Goal: Communication & Community: Answer question/provide support

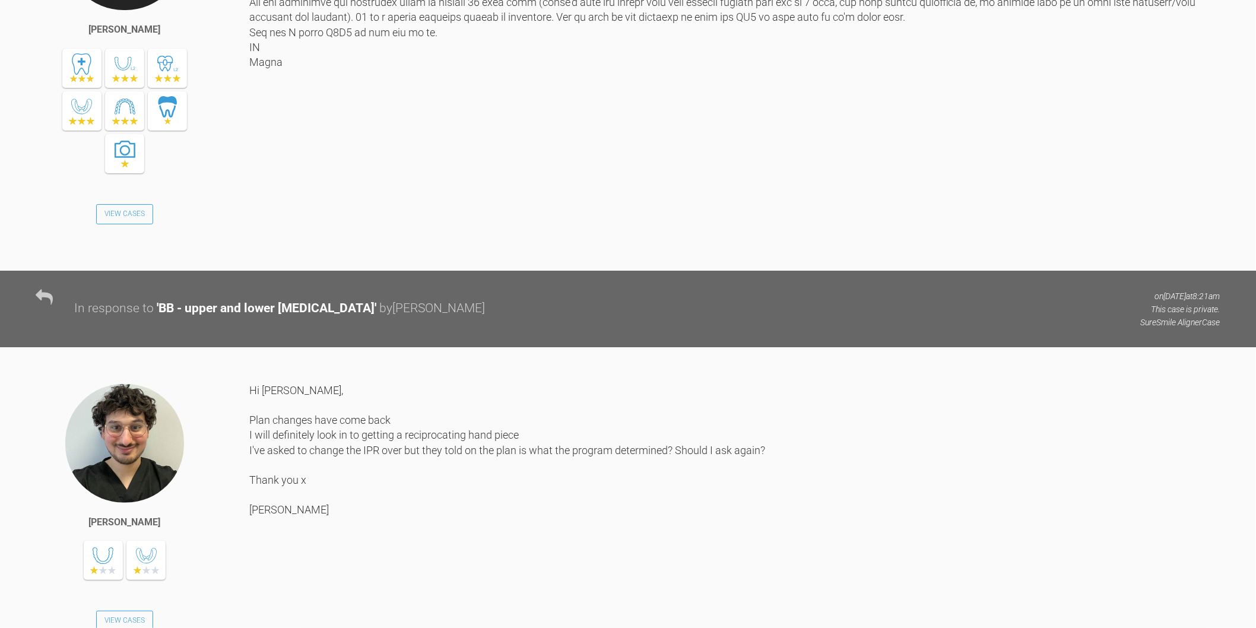
scroll to position [2532, 0]
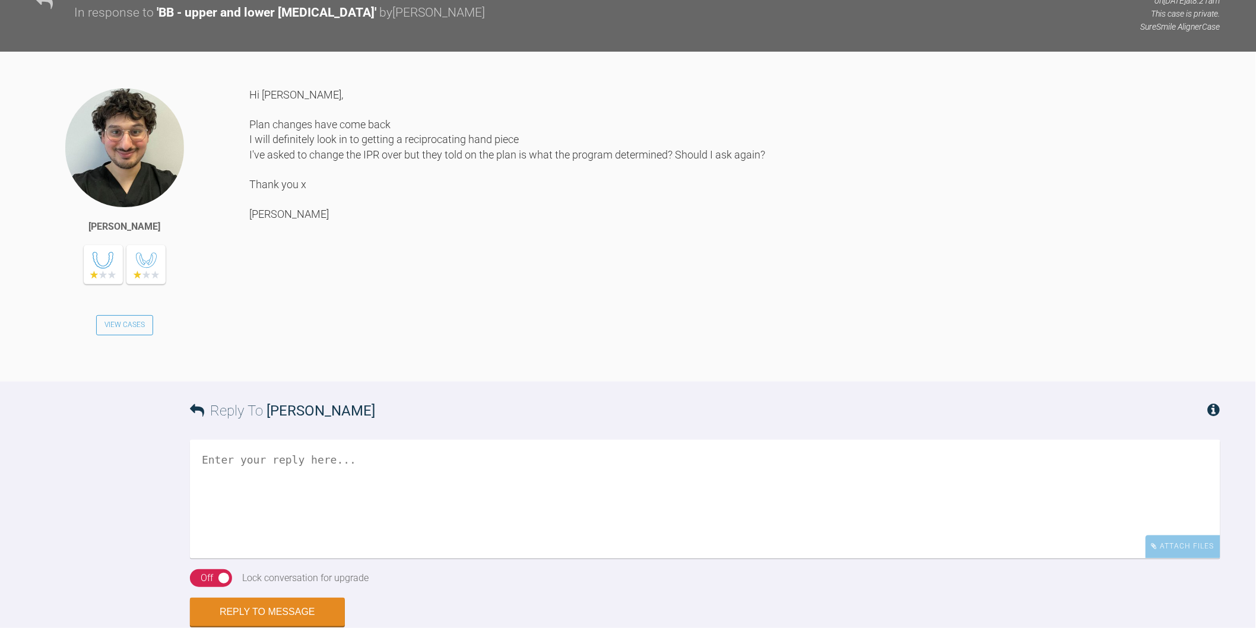
click at [507, 531] on textarea at bounding box center [705, 499] width 1031 height 119
type textarea "\"
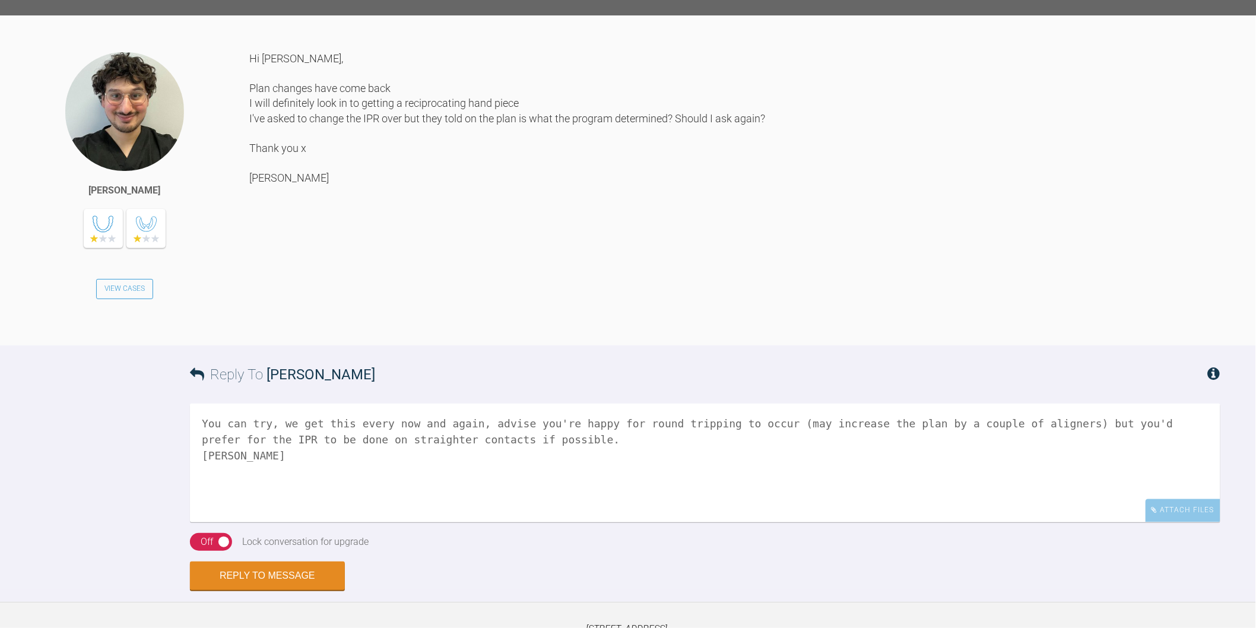
scroll to position [2710, 0]
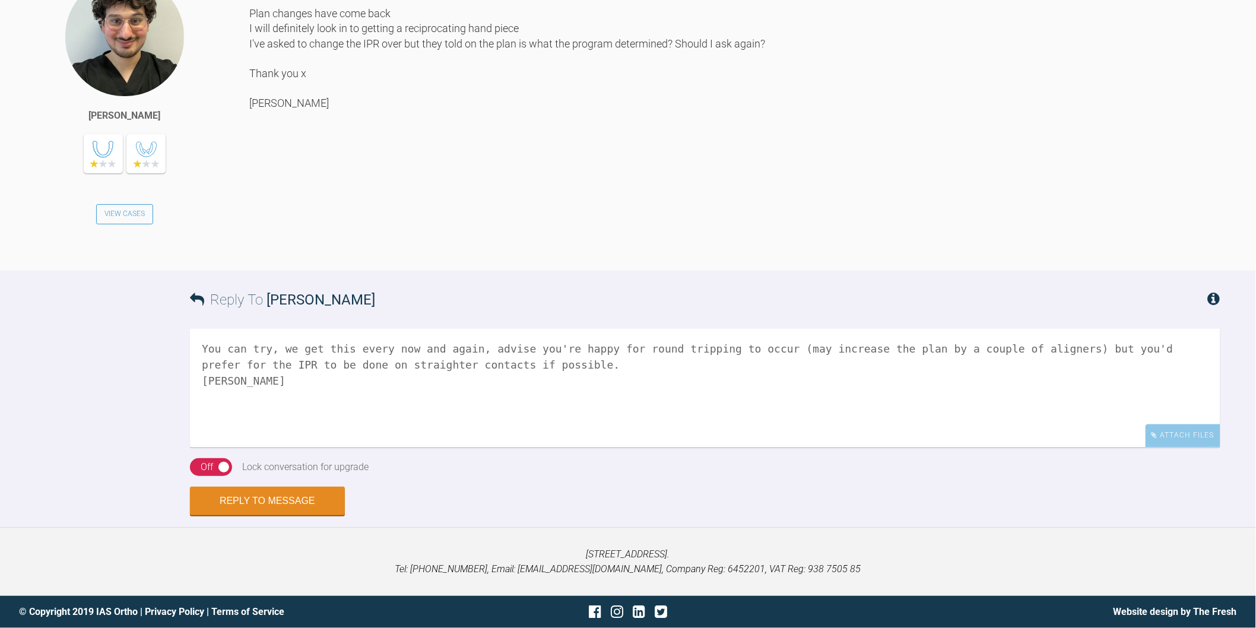
click at [518, 359] on textarea "You can try, we get this every now and again, advise you're happy for round tri…" at bounding box center [705, 388] width 1031 height 119
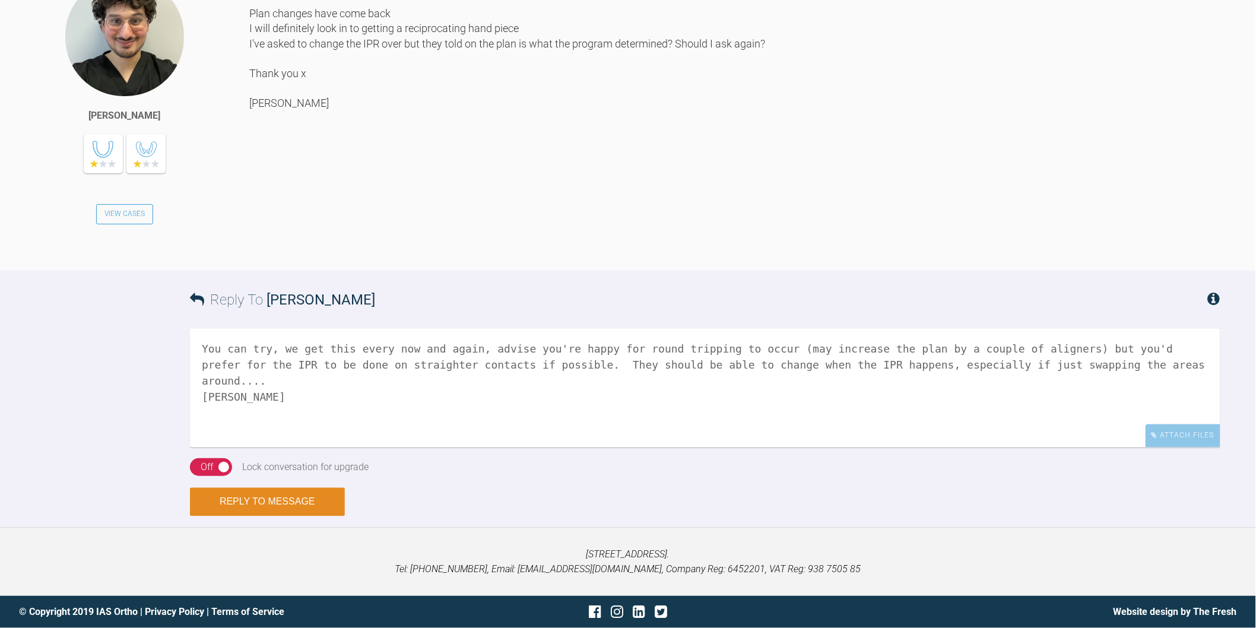
type textarea "You can try, we get this every now and again, advise you're happy for round tri…"
click at [312, 507] on button "Reply to Message" at bounding box center [267, 502] width 155 height 28
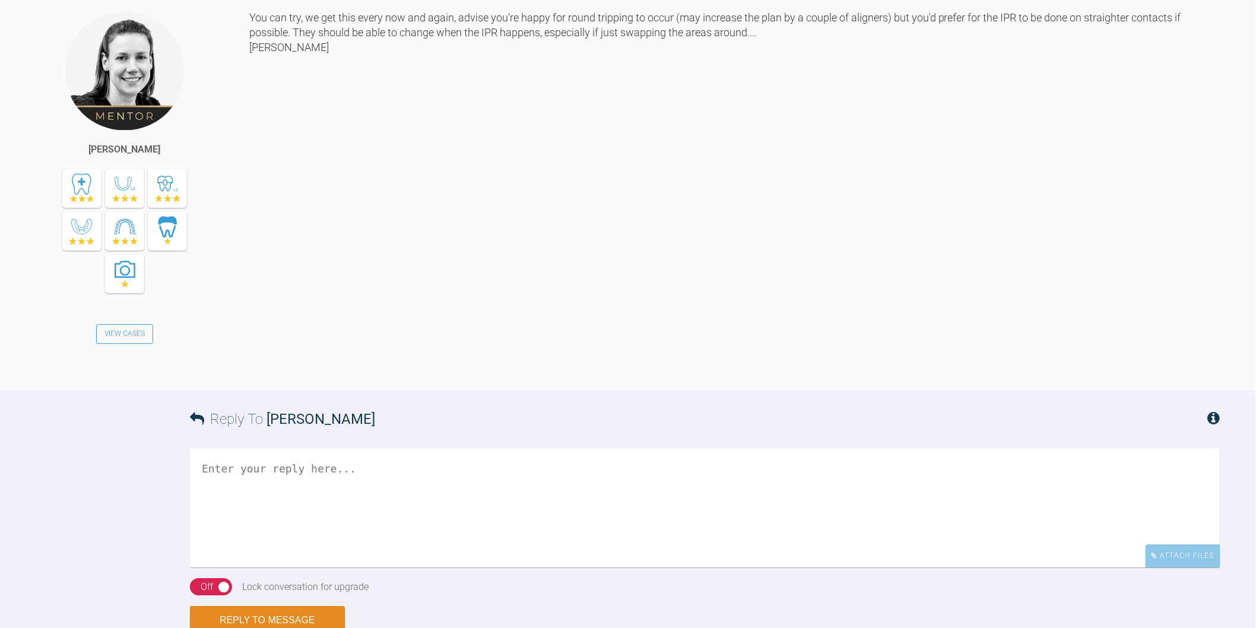
scroll to position [3004, 0]
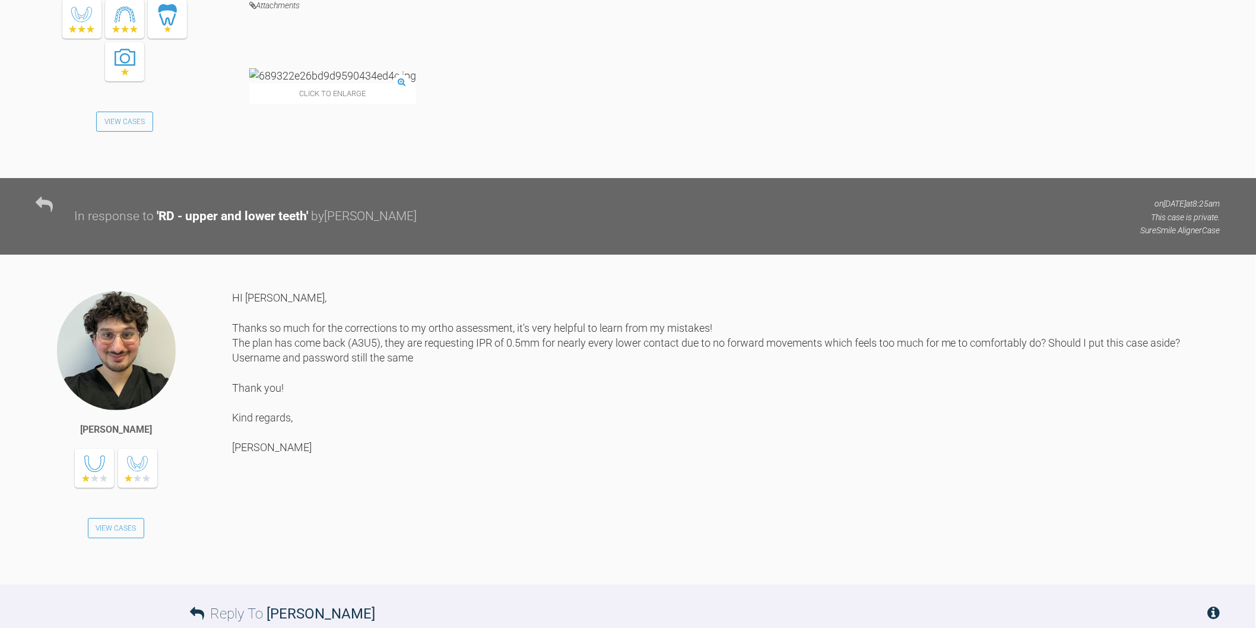
scroll to position [1701, 0]
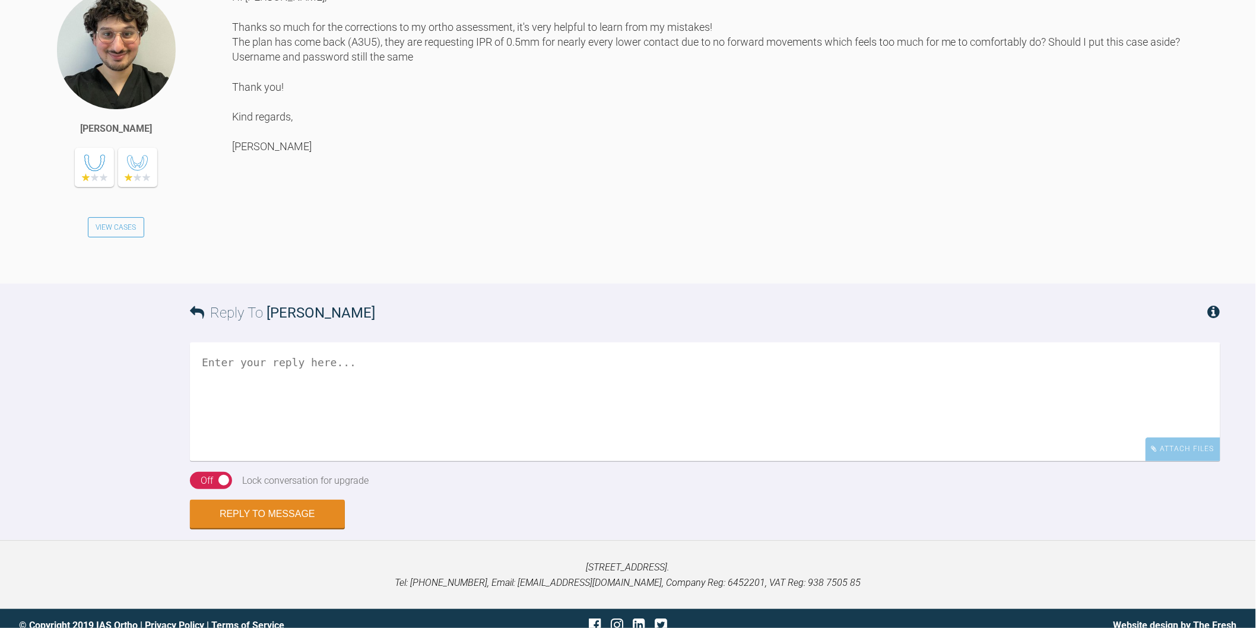
click at [532, 461] on textarea at bounding box center [705, 402] width 1031 height 119
click at [449, 414] on textarea "Hi [PERSON_NAME], yes it's come back with high IPR as expected." at bounding box center [705, 402] width 1031 height 119
click at [604, 408] on textarea "Hi [PERSON_NAME], yes it's come back with high IPR on lower as expected." at bounding box center [705, 402] width 1031 height 119
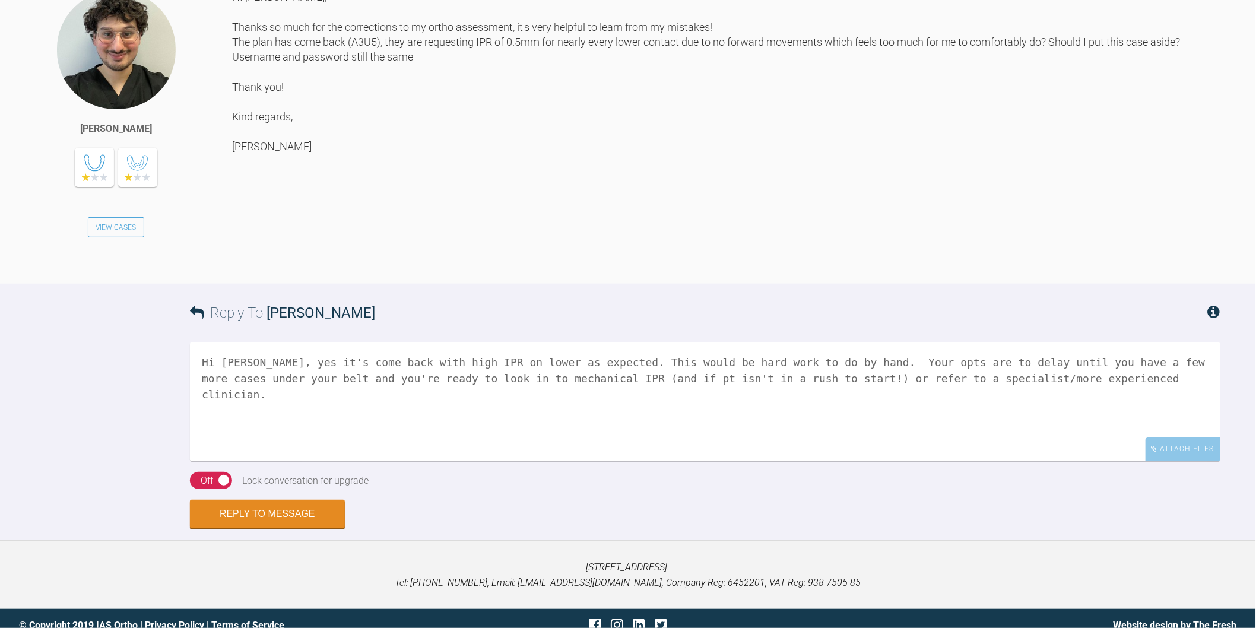
click at [1072, 438] on textarea "Hi [PERSON_NAME], yes it's come back with high IPR on lower as expected. This w…" at bounding box center [705, 402] width 1031 height 119
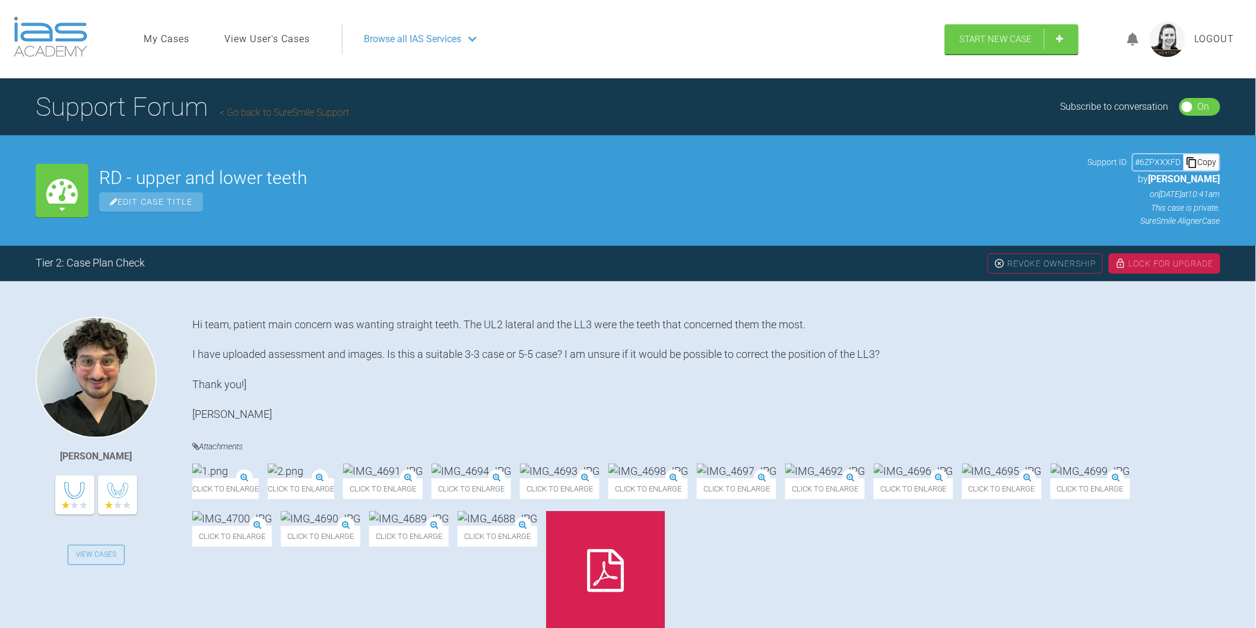
scroll to position [1767, 0]
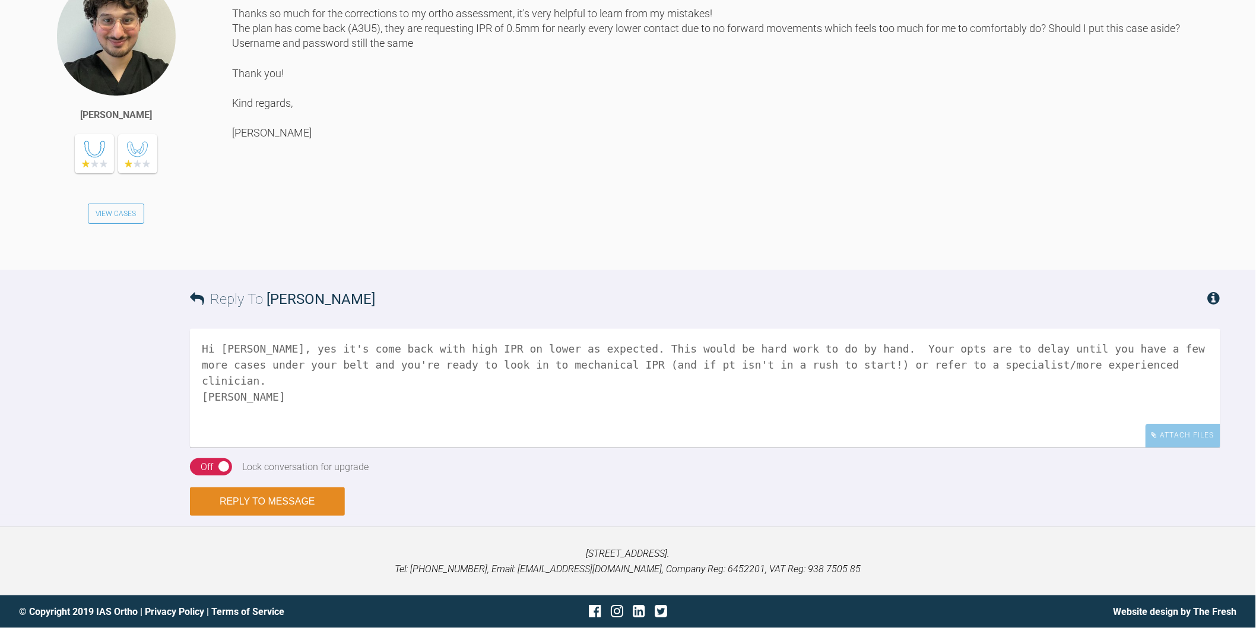
type textarea "Hi [PERSON_NAME], yes it's come back with high IPR on lower as expected. This w…"
click at [271, 497] on button "Reply to Message" at bounding box center [267, 501] width 155 height 28
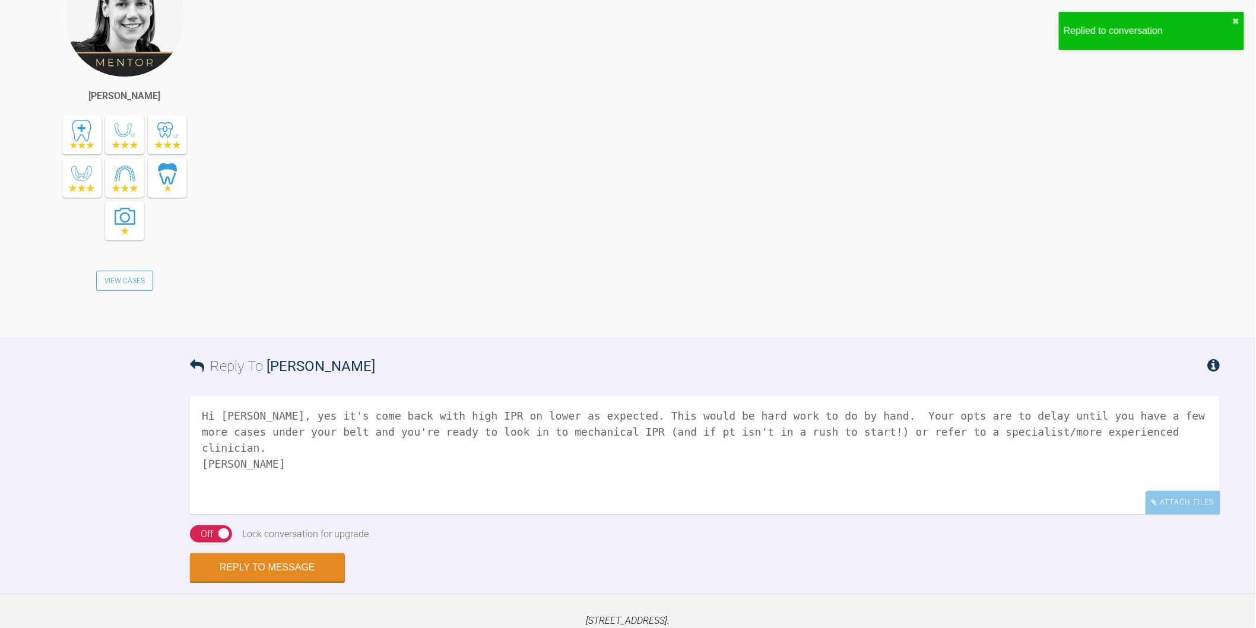
scroll to position [2259, 0]
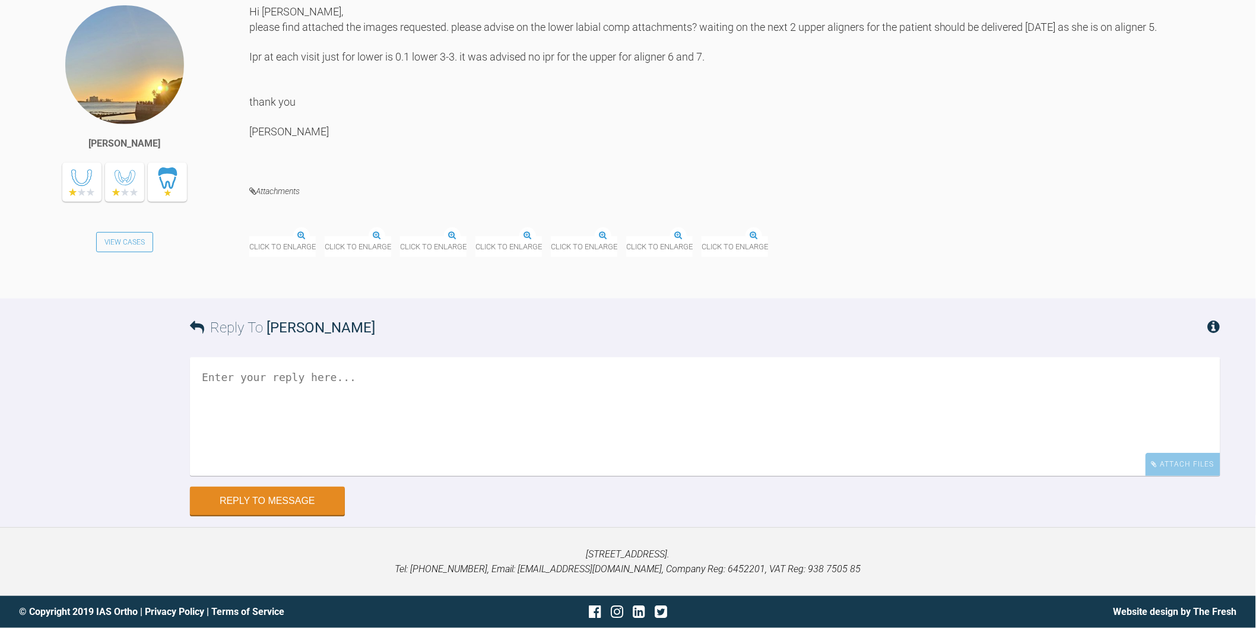
scroll to position [11458, 0]
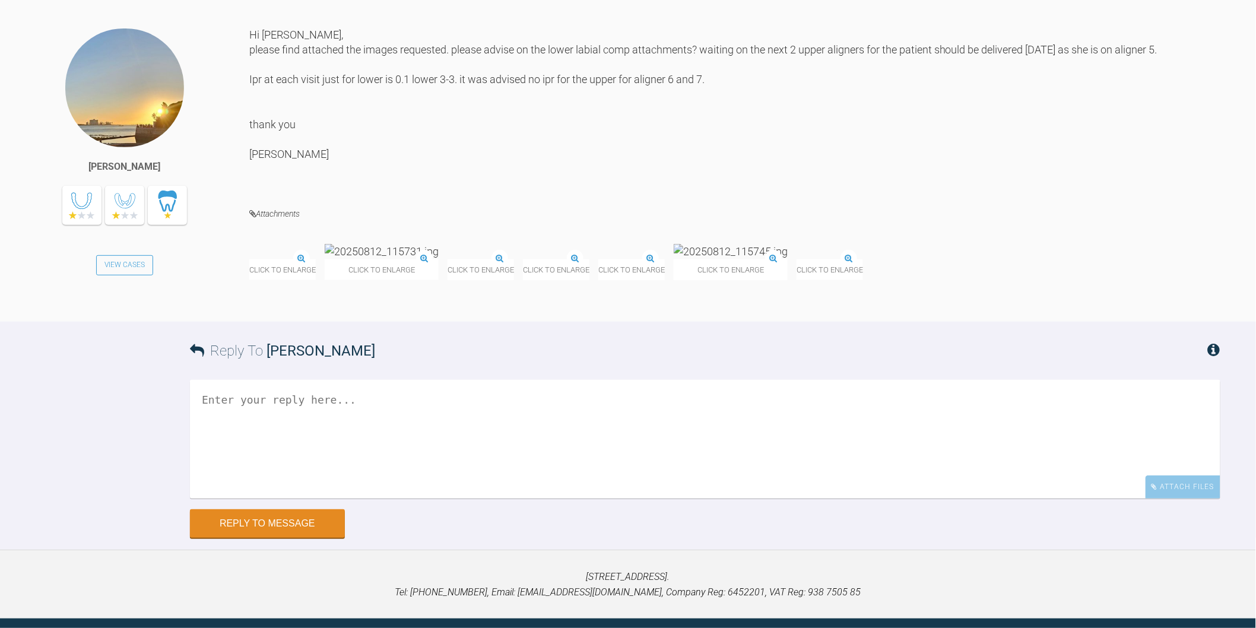
click at [249, 259] on img at bounding box center [249, 259] width 0 height 0
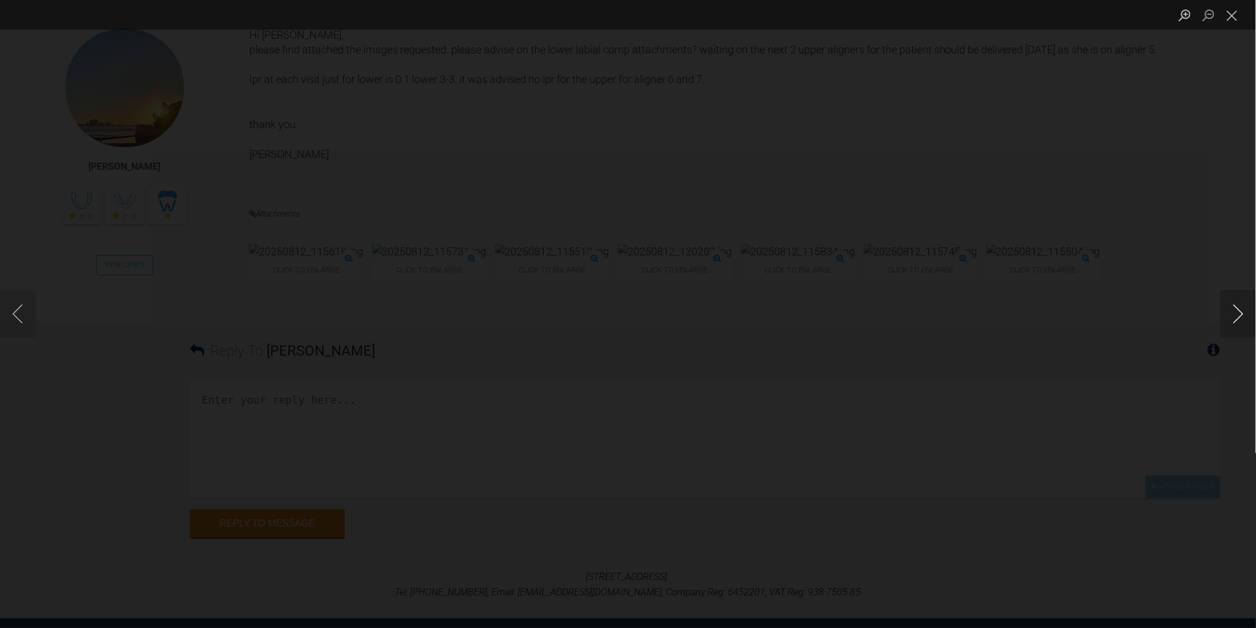
click at [1238, 310] on button "Next image" at bounding box center [1239, 313] width 36 height 47
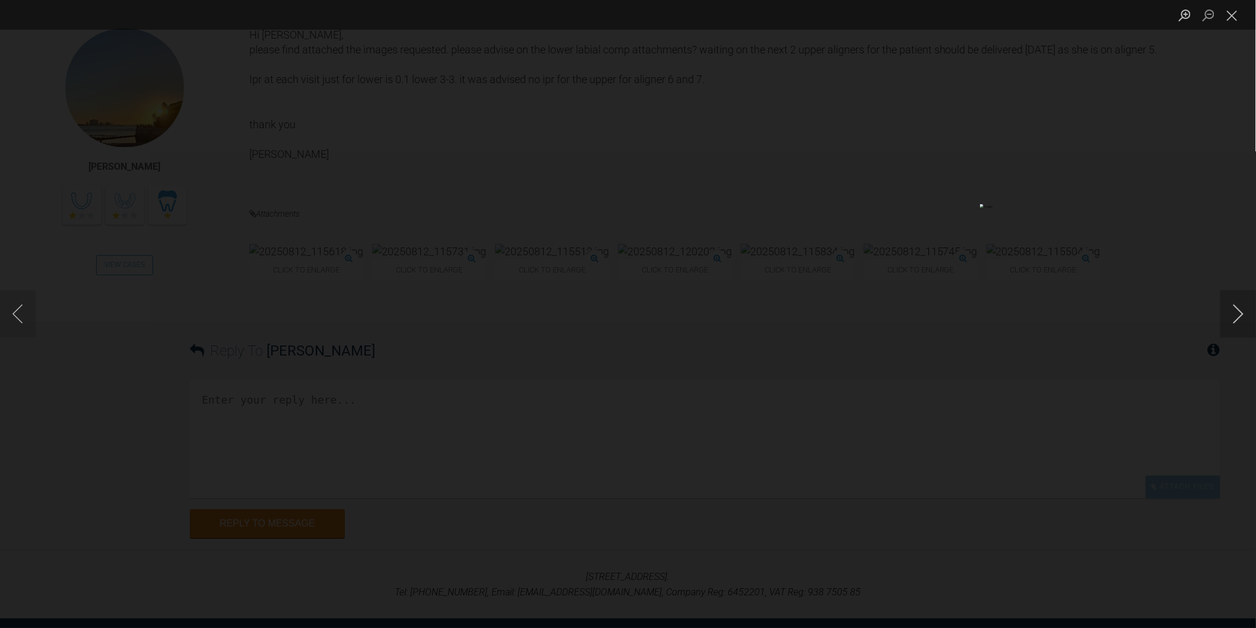
click at [1238, 310] on button "Next image" at bounding box center [1239, 313] width 36 height 47
click at [1231, 12] on button "Close lightbox" at bounding box center [1233, 15] width 24 height 21
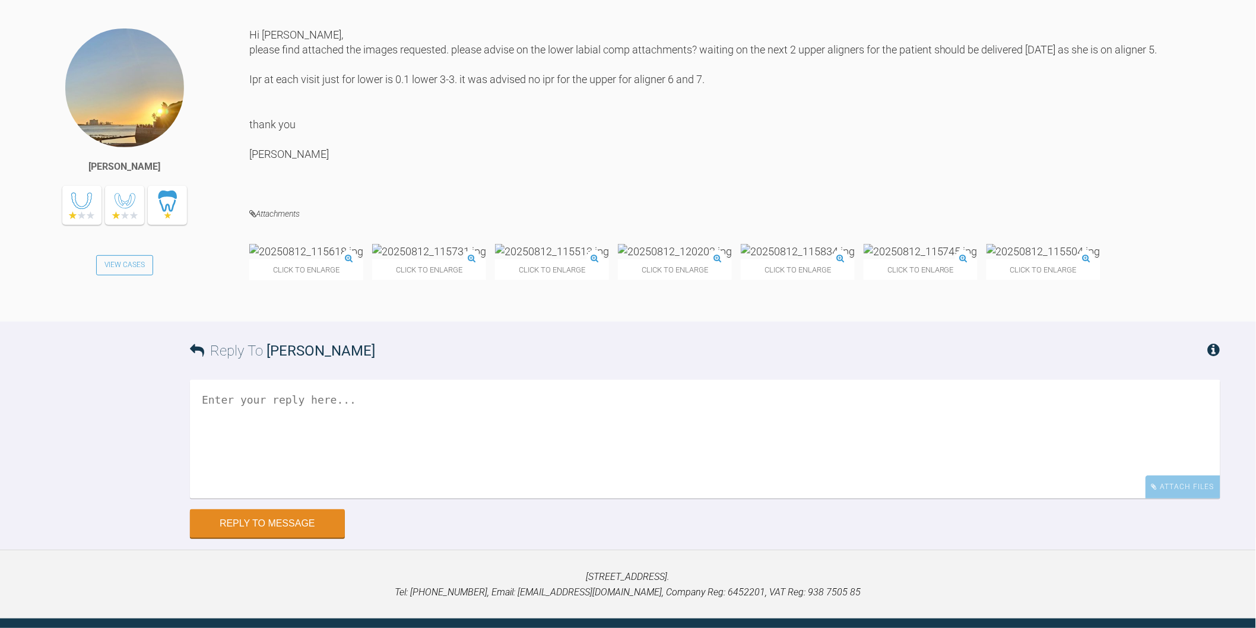
click at [459, 499] on textarea at bounding box center [705, 439] width 1031 height 119
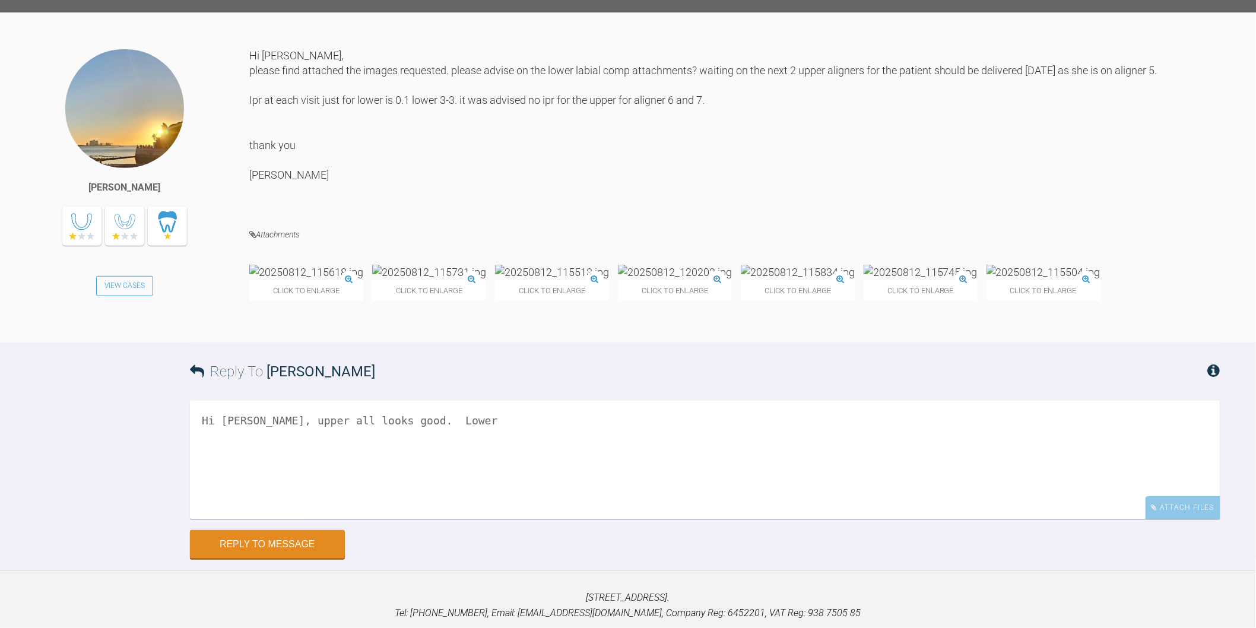
scroll to position [11613, 0]
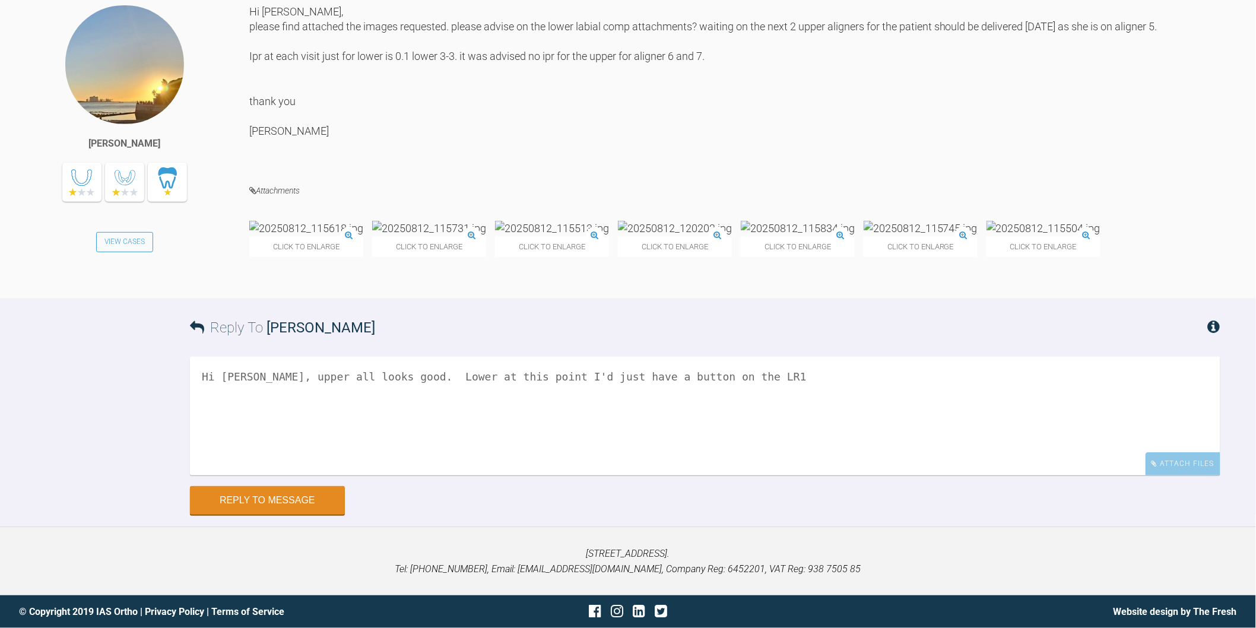
click at [293, 221] on img at bounding box center [306, 228] width 114 height 15
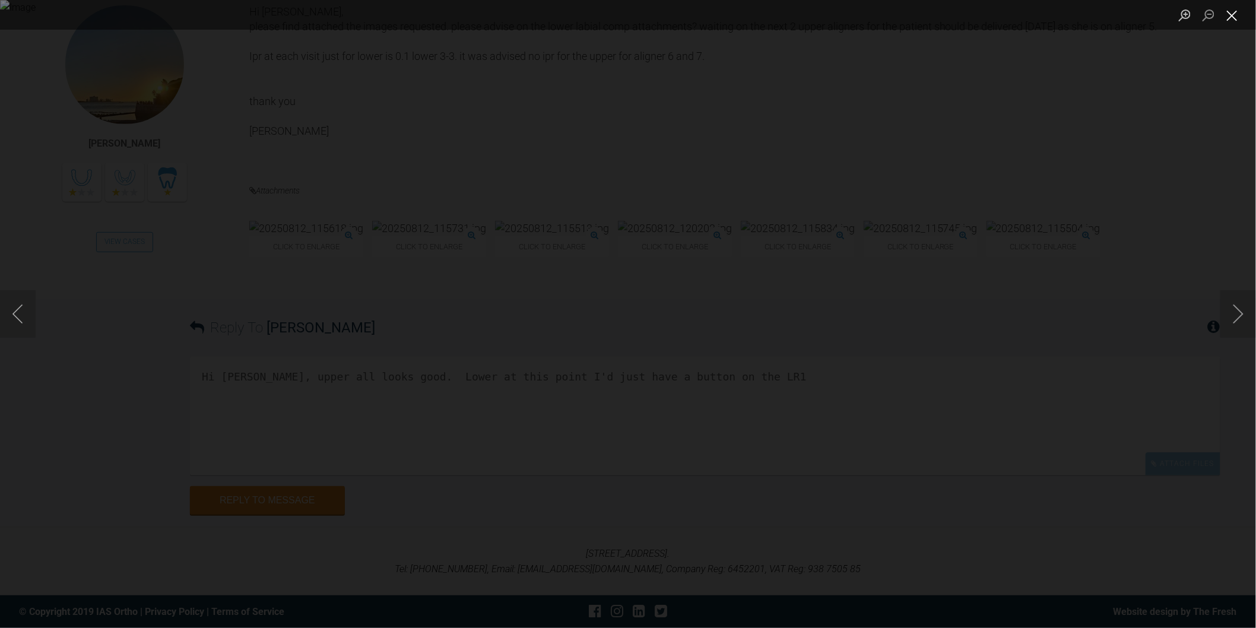
click at [1237, 16] on button "Close lightbox" at bounding box center [1233, 15] width 24 height 21
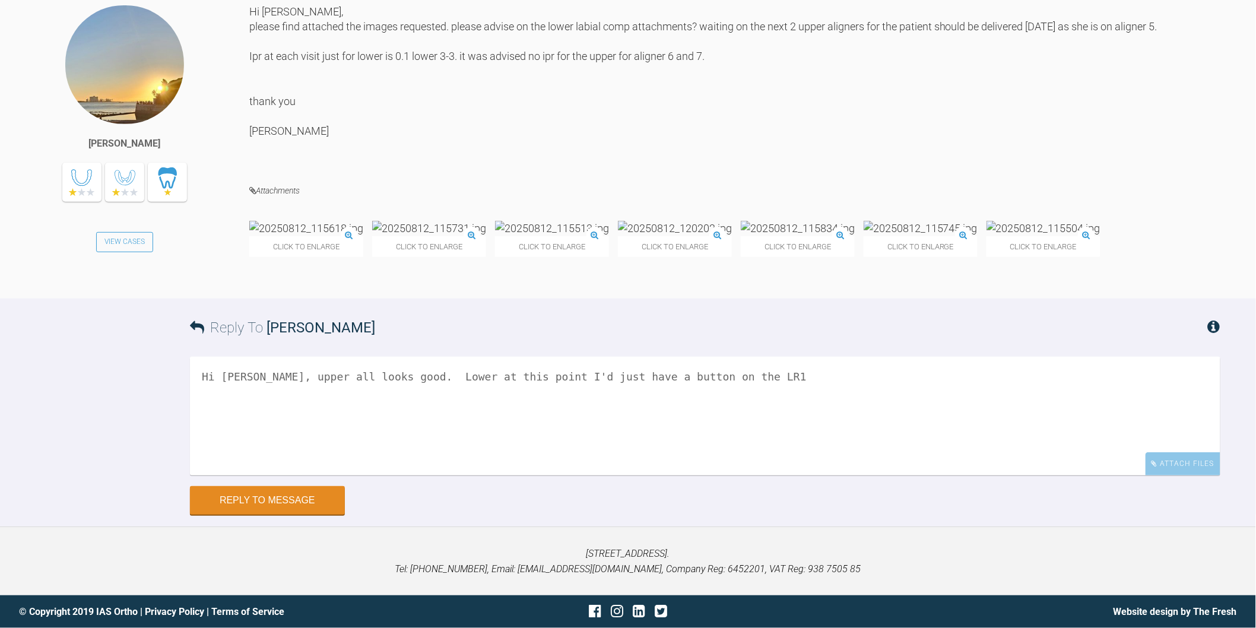
click at [781, 379] on textarea "Hi Bernadette, upper all looks good. Lower at this point I'd just have a button…" at bounding box center [705, 416] width 1031 height 119
click at [328, 235] on img at bounding box center [306, 228] width 114 height 15
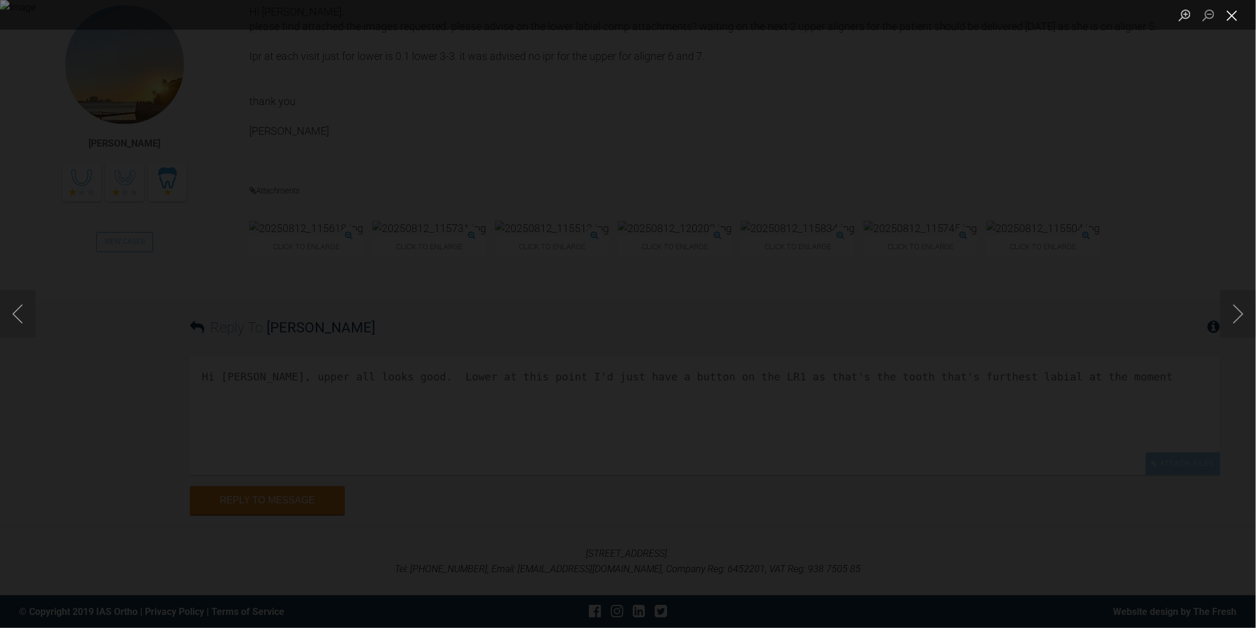
click at [1237, 21] on button "Close lightbox" at bounding box center [1233, 15] width 24 height 21
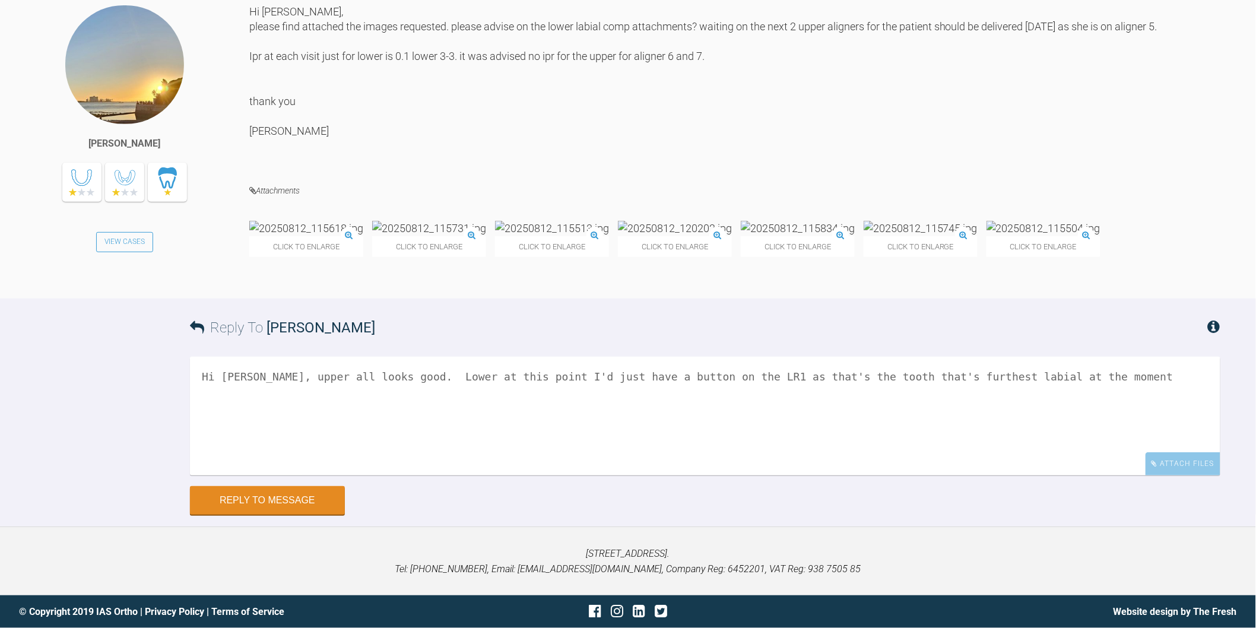
click at [702, 221] on img at bounding box center [675, 228] width 114 height 15
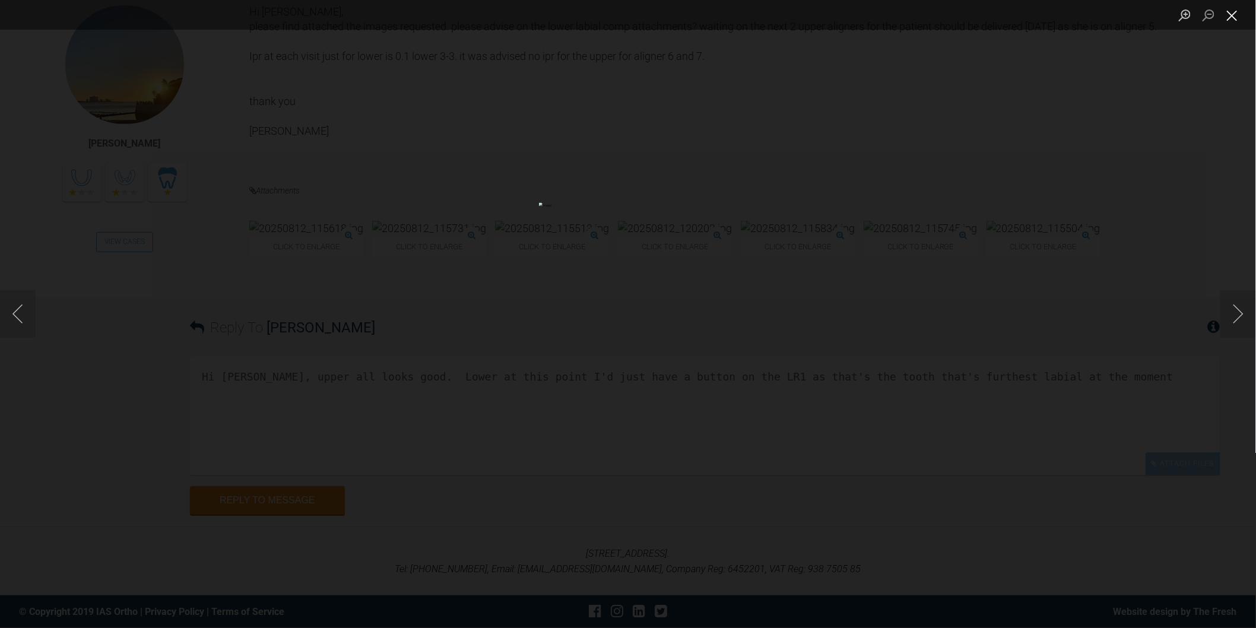
click at [1235, 18] on button "Close lightbox" at bounding box center [1233, 15] width 24 height 21
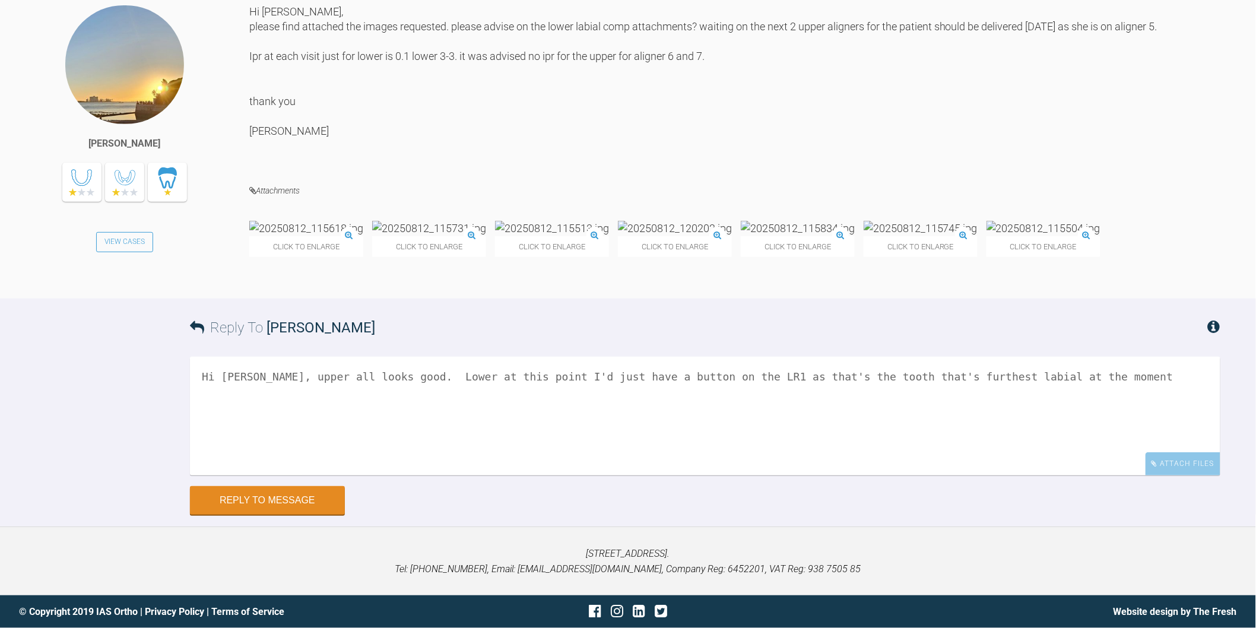
click at [1099, 383] on textarea "Hi Bernadette, upper all looks good. Lower at this point I'd just have a button…" at bounding box center [705, 416] width 1031 height 119
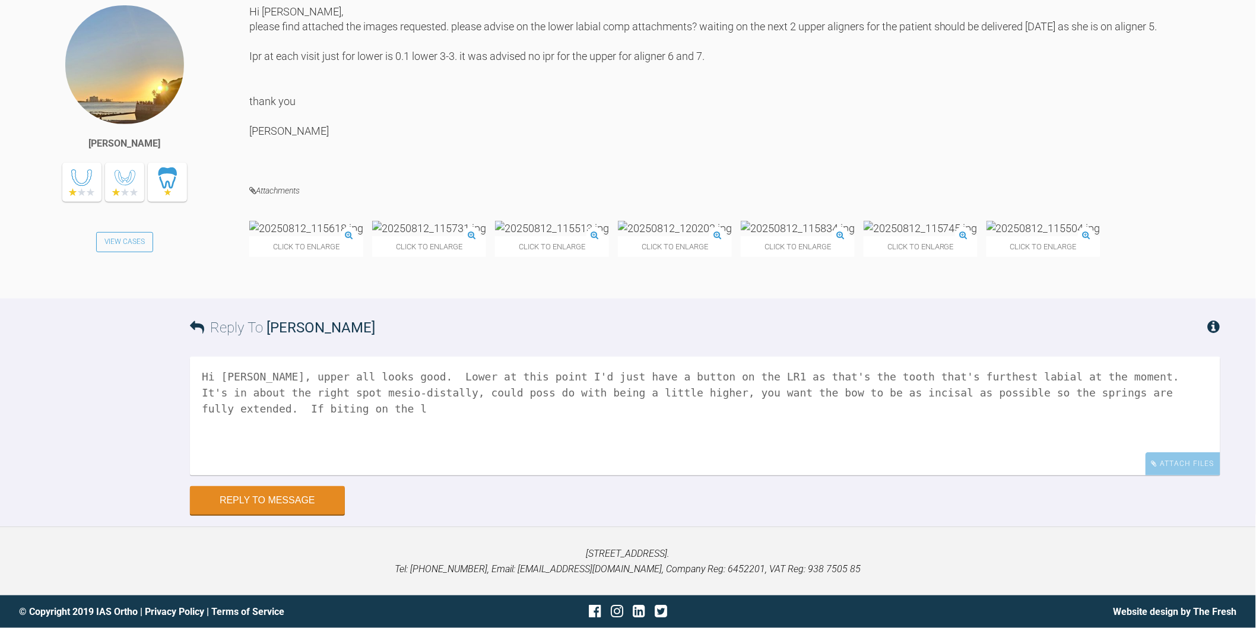
click at [321, 221] on img at bounding box center [306, 228] width 114 height 15
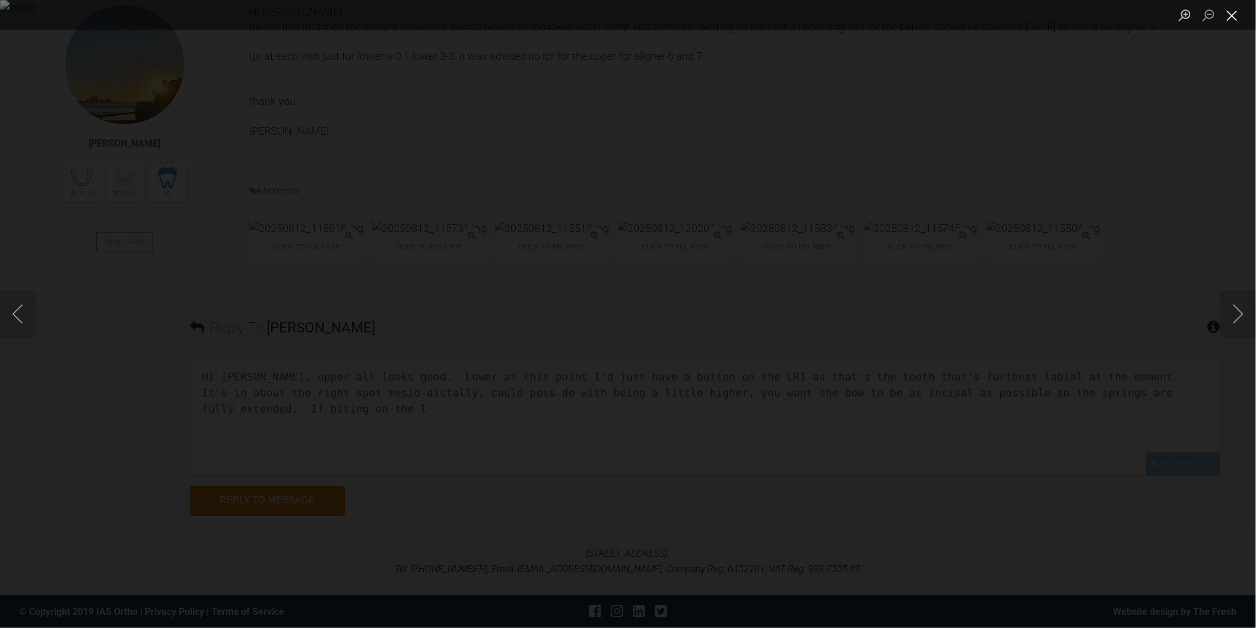
click at [1231, 20] on button "Close lightbox" at bounding box center [1233, 15] width 24 height 21
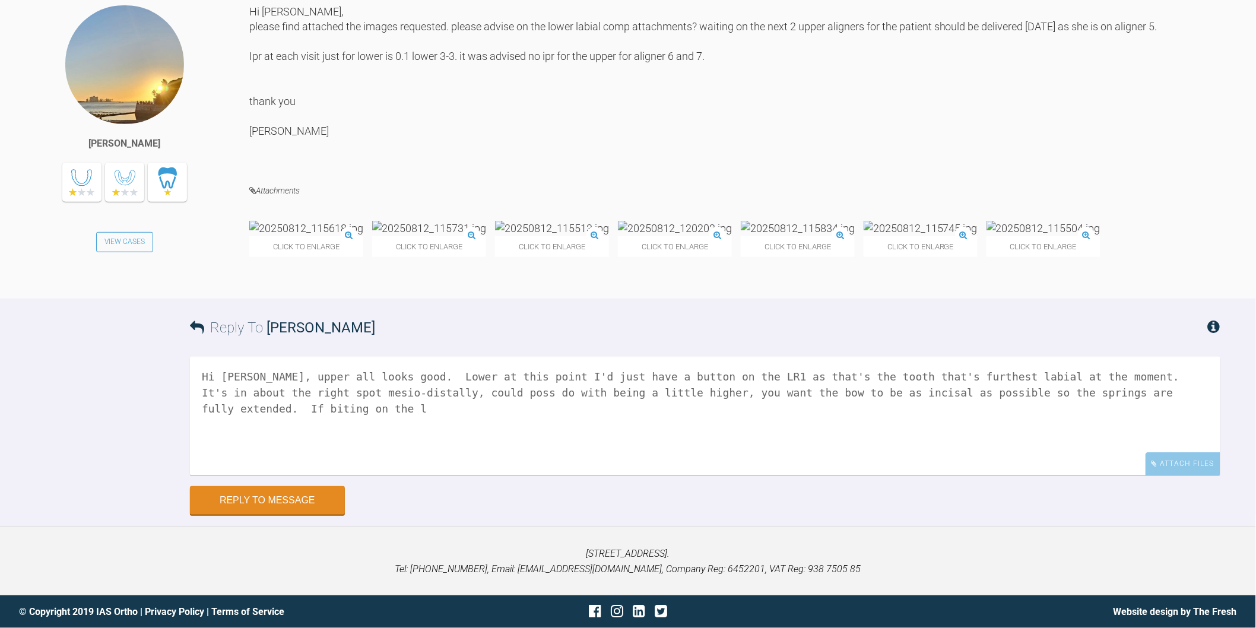
drag, startPoint x: 1204, startPoint y: 394, endPoint x: 1089, endPoint y: 388, distance: 115.3
click at [1089, 388] on textarea "Hi Bernadette, upper all looks good. Lower at this point I'd just have a button…" at bounding box center [705, 416] width 1031 height 119
drag, startPoint x: 555, startPoint y: 396, endPoint x: 567, endPoint y: 393, distance: 12.2
click at [565, 394] on textarea "Hi Bernadette, upper all looks good. Lower at this point I'd just have a button…" at bounding box center [705, 416] width 1031 height 119
click at [740, 393] on textarea "Hi Bernadette, upper all looks good. Lower at this point I'd just have a button…" at bounding box center [705, 416] width 1031 height 119
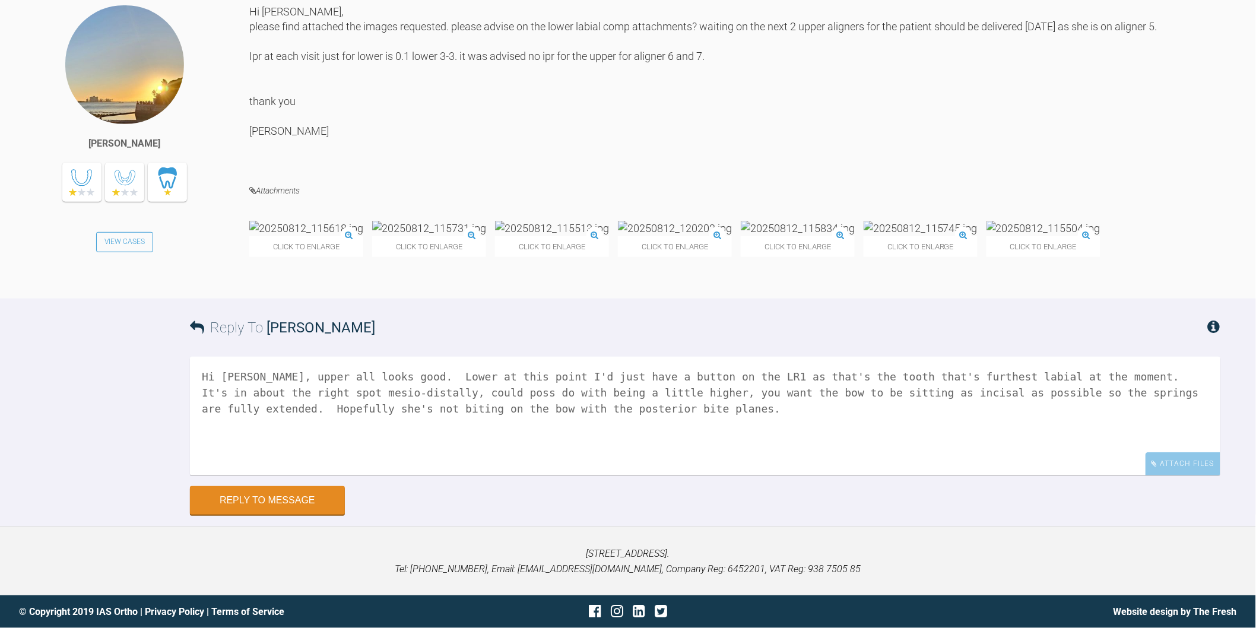
click at [677, 221] on img at bounding box center [675, 228] width 114 height 15
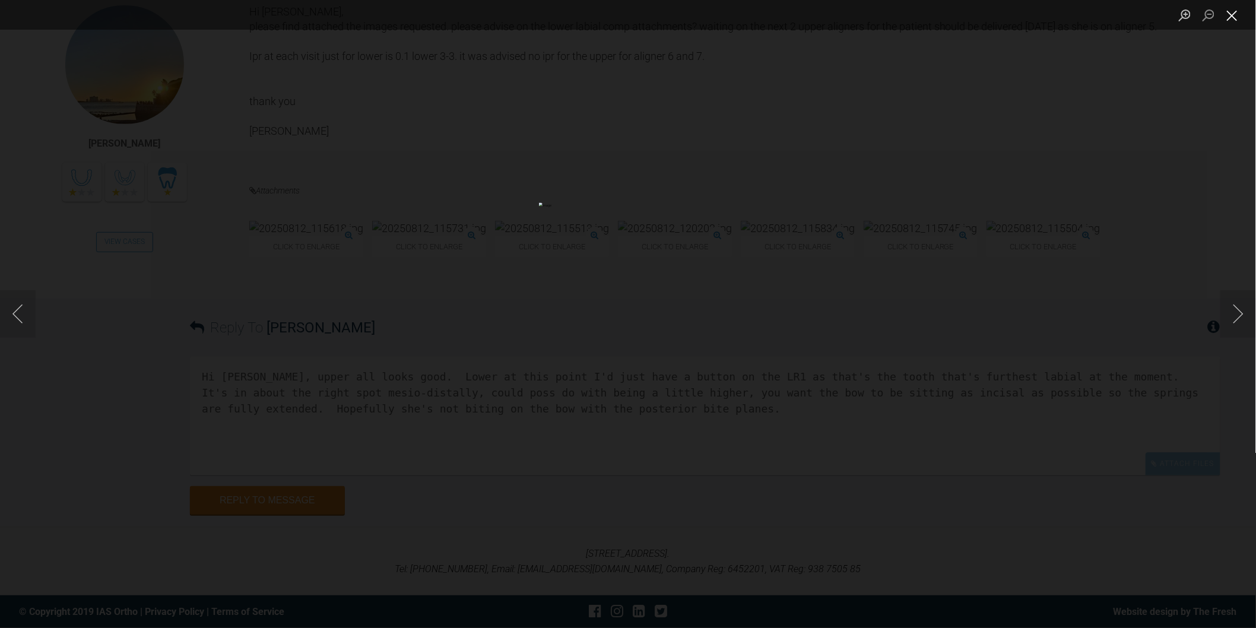
click at [1239, 14] on button "Close lightbox" at bounding box center [1233, 15] width 24 height 21
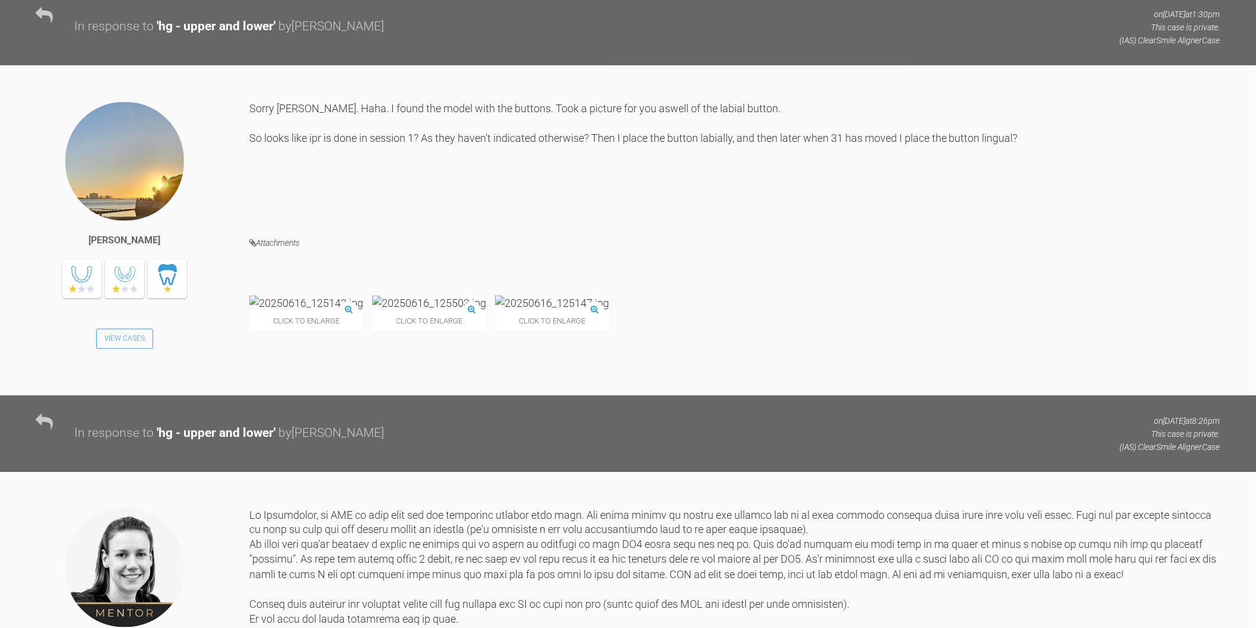
scroll to position [6204, 0]
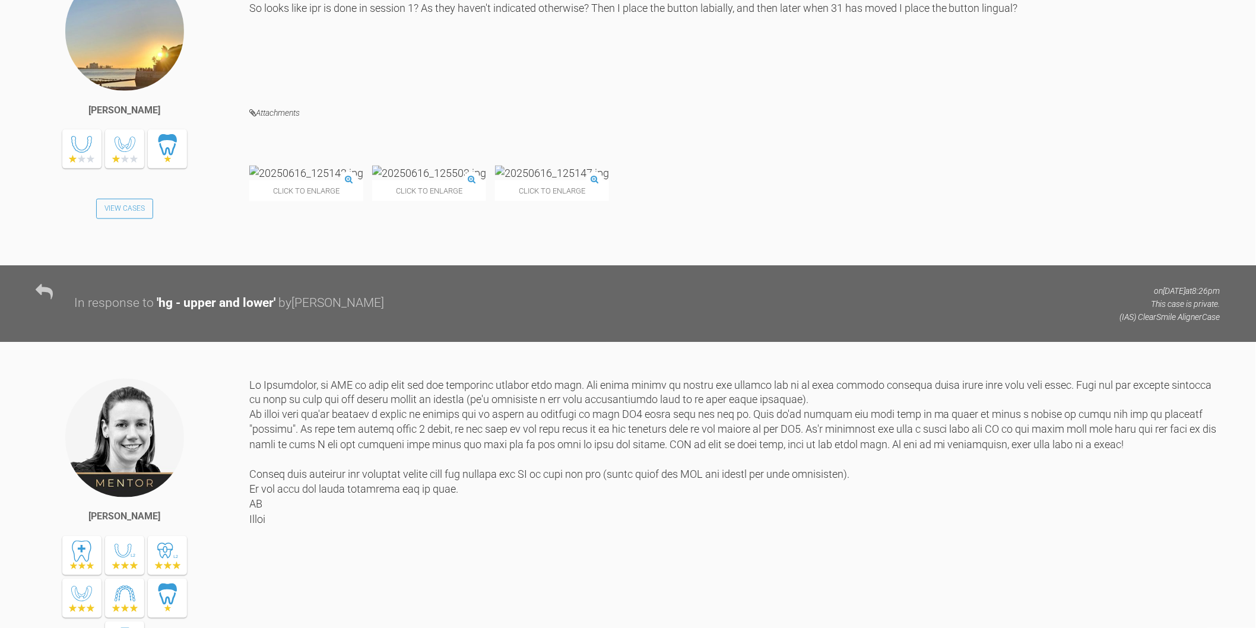
click at [539, 180] on img at bounding box center [552, 173] width 114 height 15
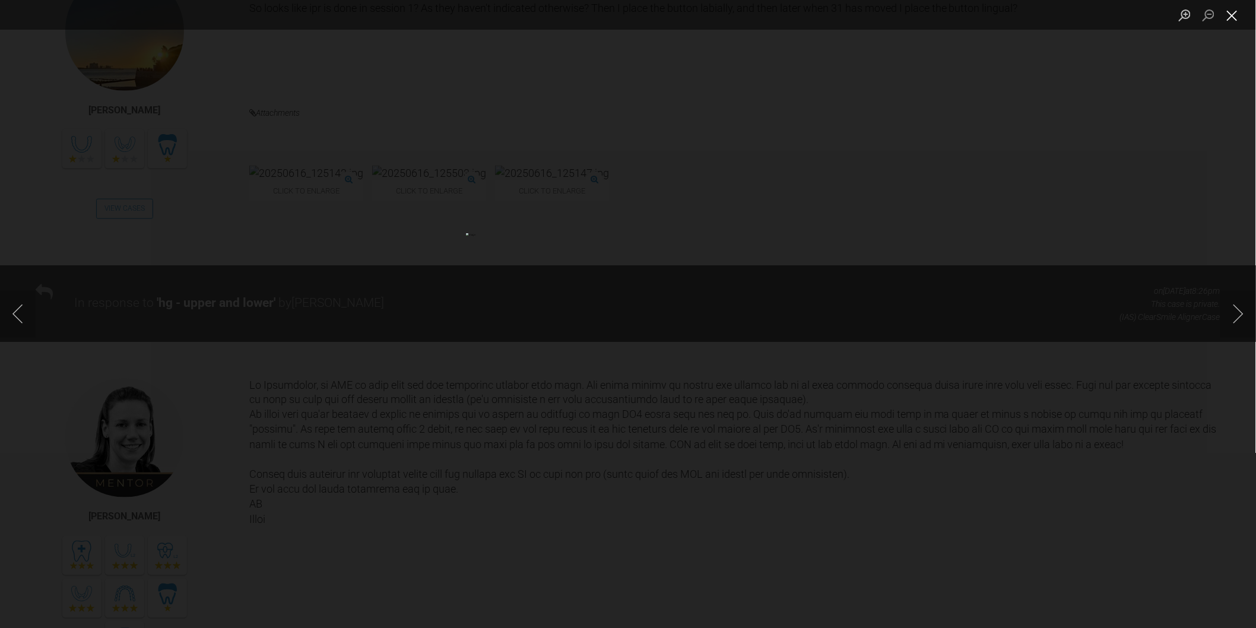
click at [1232, 14] on button "Close lightbox" at bounding box center [1233, 15] width 24 height 21
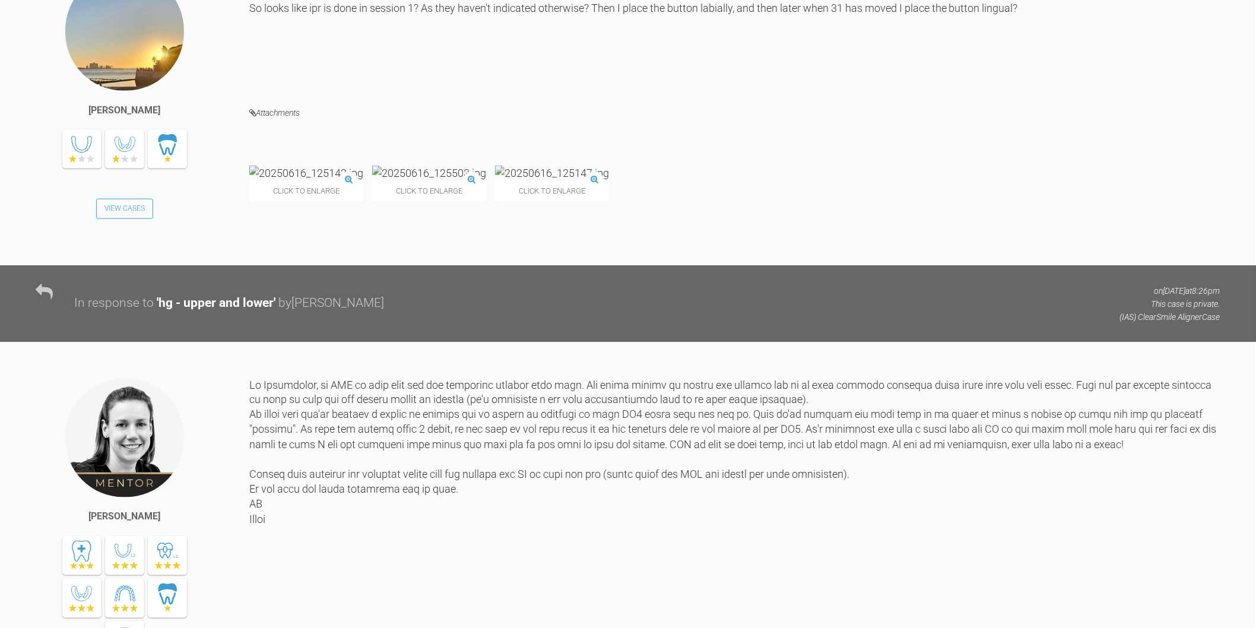
click at [446, 180] on img at bounding box center [429, 173] width 114 height 15
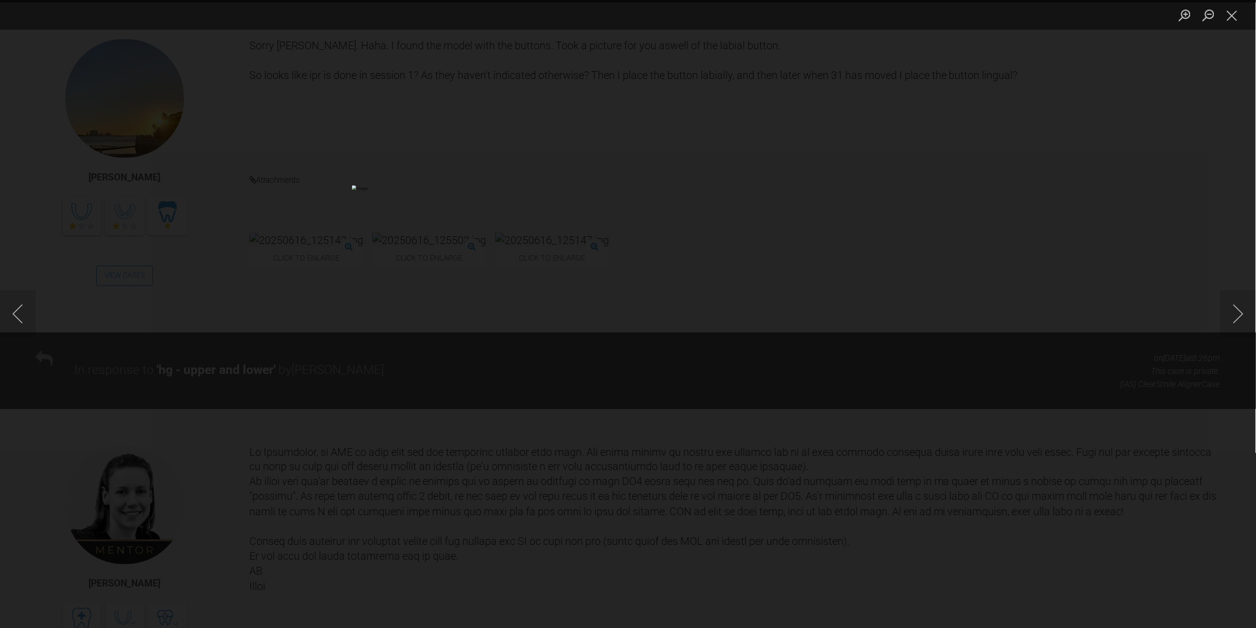
scroll to position [6138, 0]
click at [1231, 17] on button "Close lightbox" at bounding box center [1233, 15] width 24 height 21
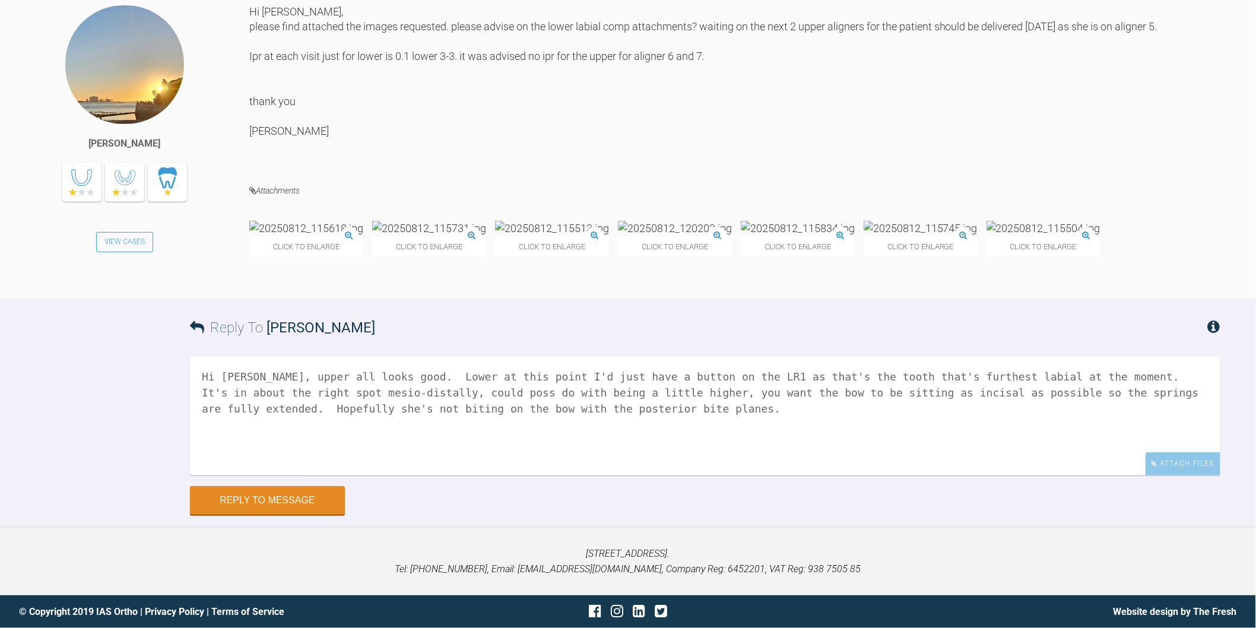
scroll to position [11613, 0]
click at [744, 377] on textarea "Hi Bernadette, upper all looks good. Lower at this point I'd just have a button…" at bounding box center [705, 416] width 1031 height 119
click at [705, 411] on textarea "Hi Bernadette, upper all looks good. Lower at this point I'd just have a button…" at bounding box center [705, 416] width 1031 height 119
click at [333, 233] on img at bounding box center [306, 228] width 114 height 15
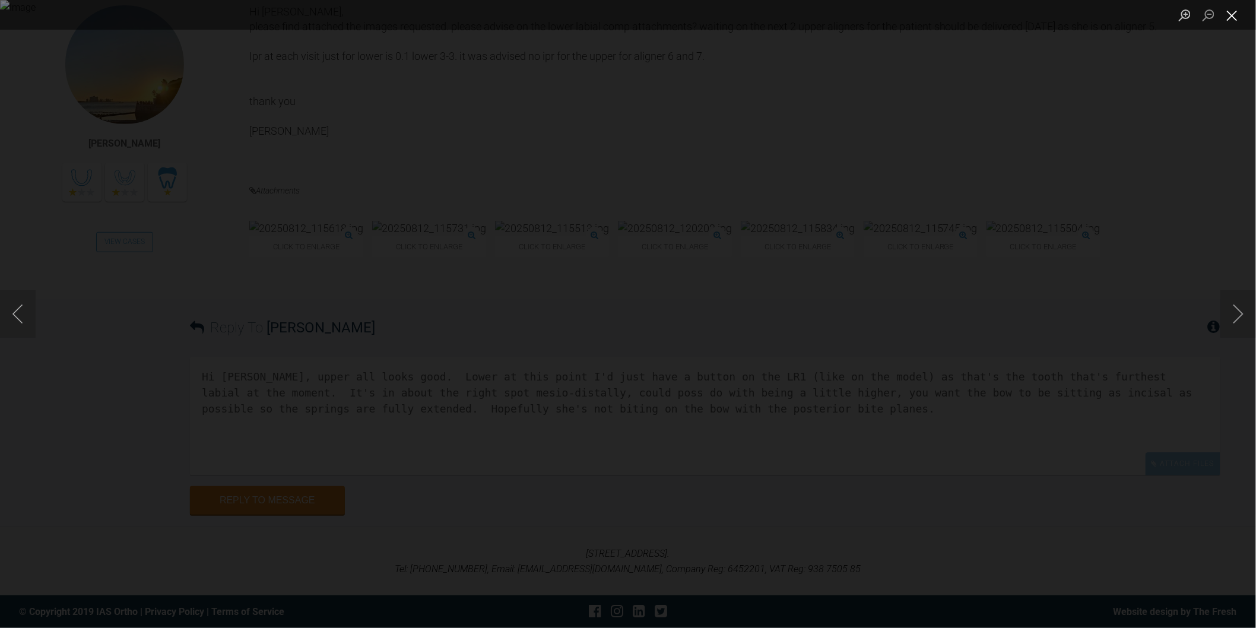
click at [1233, 24] on button "Close lightbox" at bounding box center [1233, 15] width 24 height 21
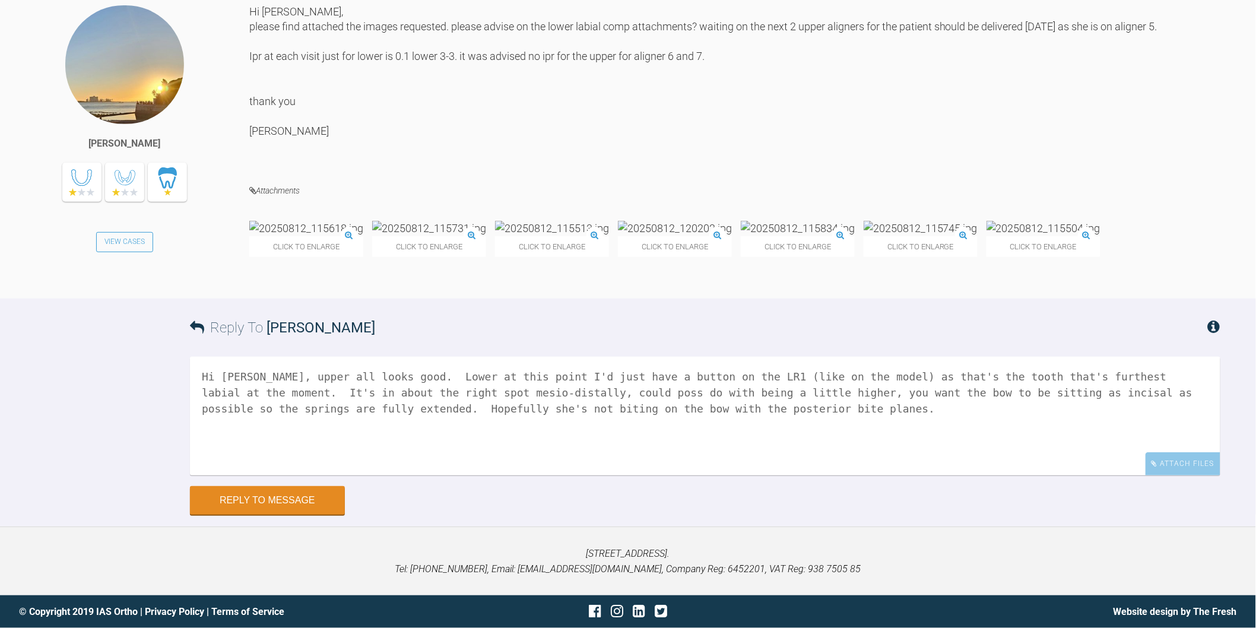
click at [713, 418] on textarea "Hi Bernadette, upper all looks good. Lower at this point I'd just have a button…" at bounding box center [705, 416] width 1031 height 119
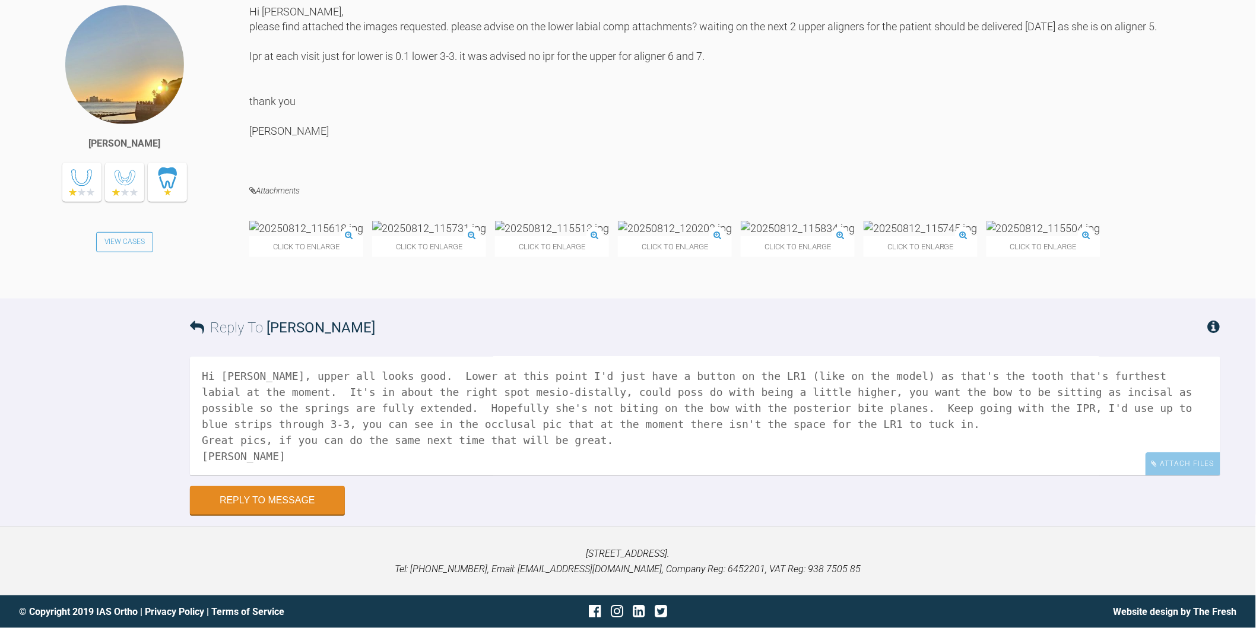
scroll to position [0, 0]
type textarea "Hi Bernadette, upper all looks good. Lower at this point I'd just have a button…"
click at [316, 506] on button "Reply to Message" at bounding box center [267, 501] width 155 height 28
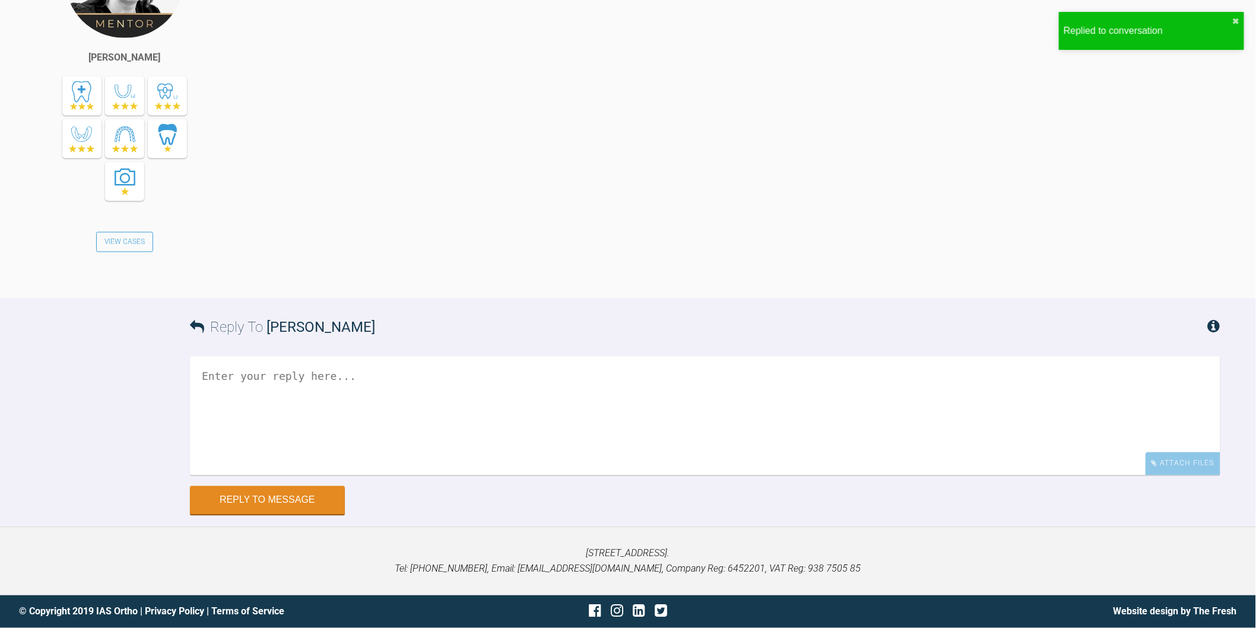
scroll to position [12105, 0]
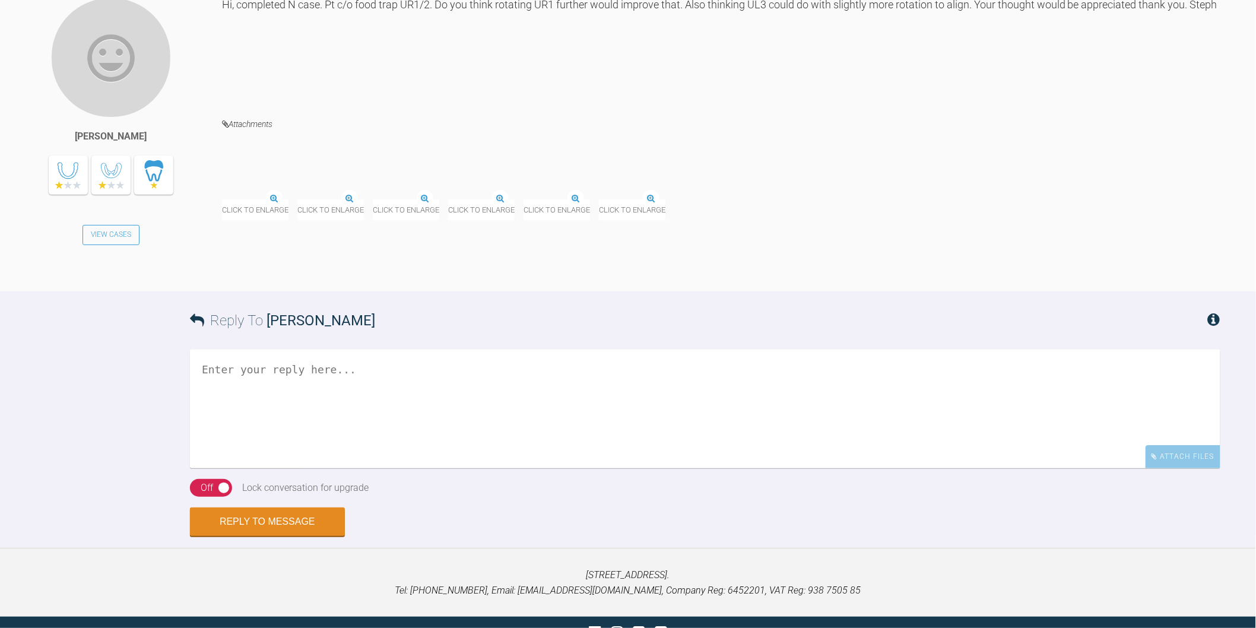
scroll to position [3836, 0]
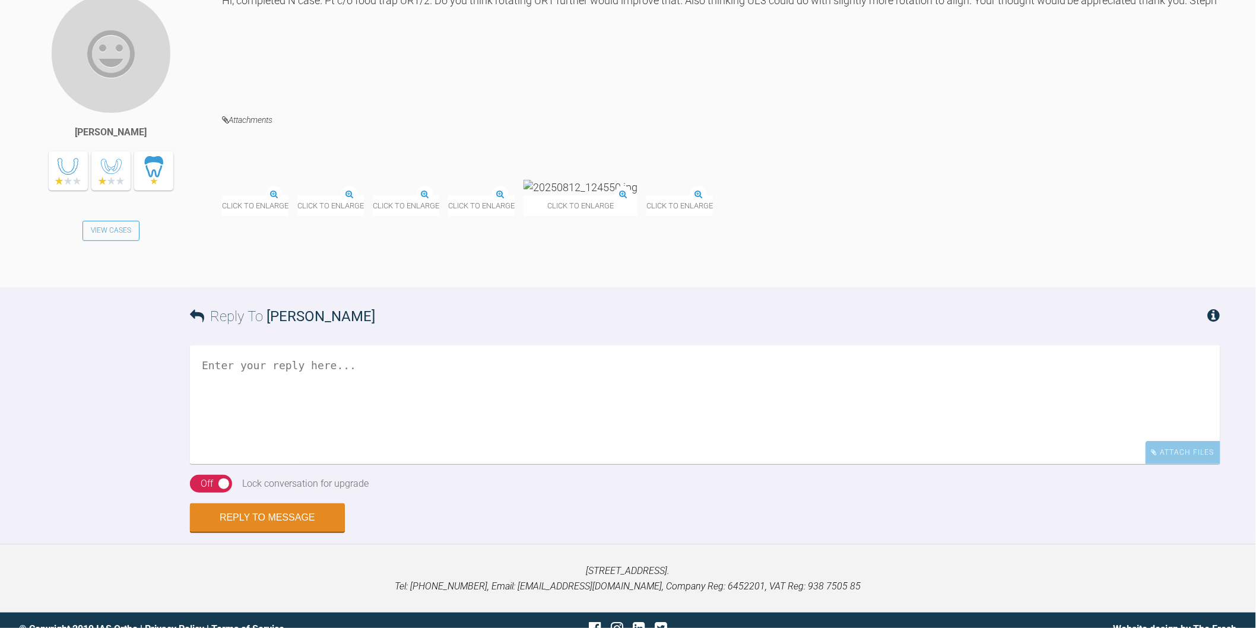
click at [222, 195] on img at bounding box center [222, 195] width 0 height 0
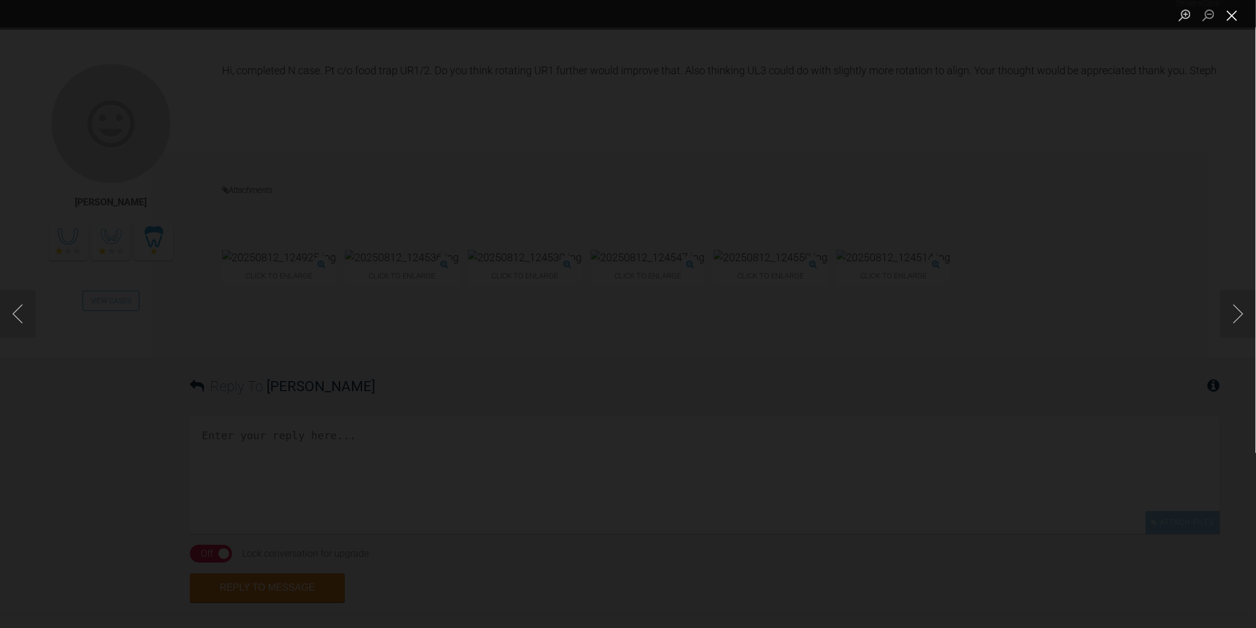
click at [1231, 18] on button "Close lightbox" at bounding box center [1233, 15] width 24 height 21
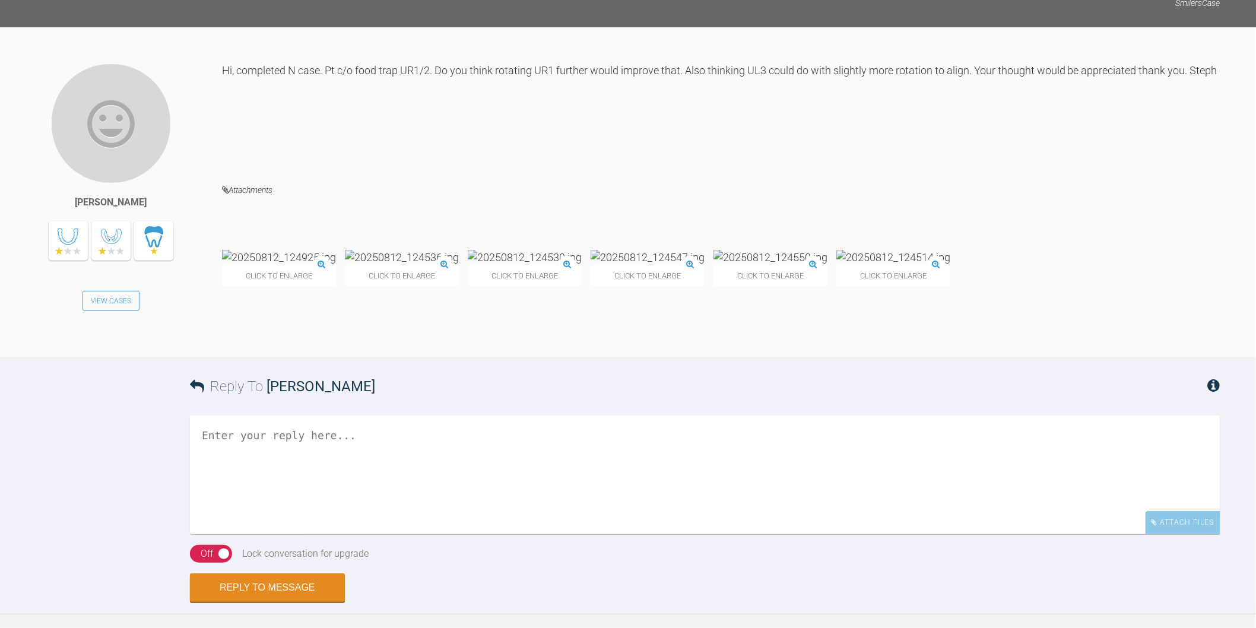
click at [404, 265] on img at bounding box center [402, 257] width 114 height 15
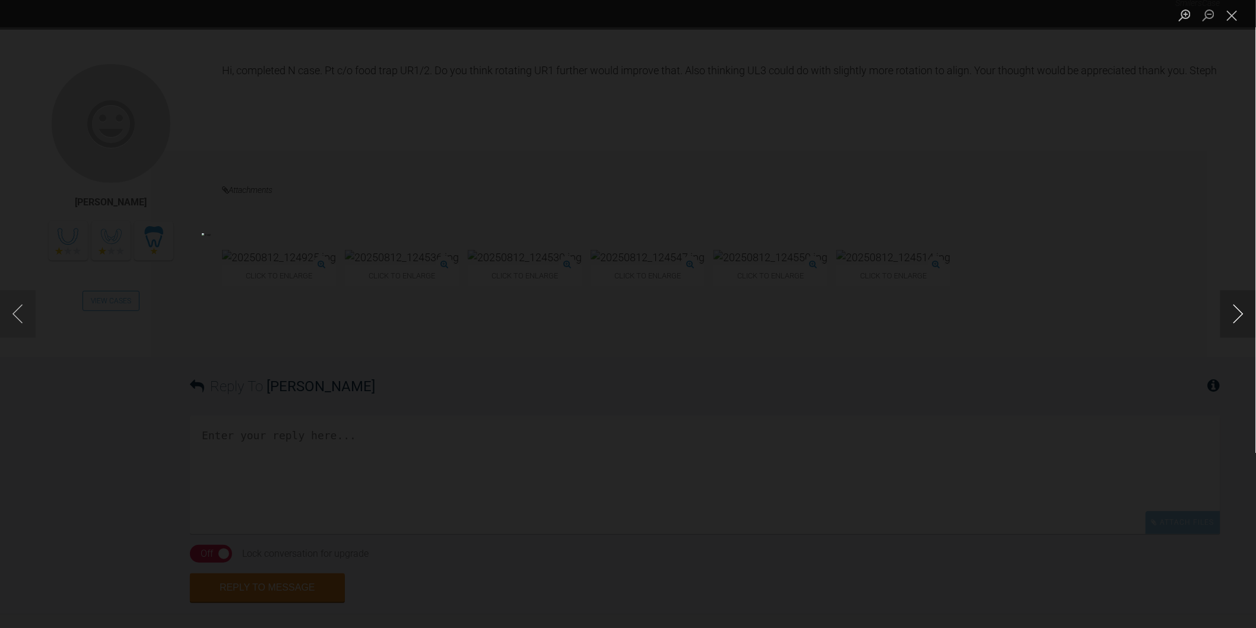
click at [1240, 307] on button "Next image" at bounding box center [1239, 313] width 36 height 47
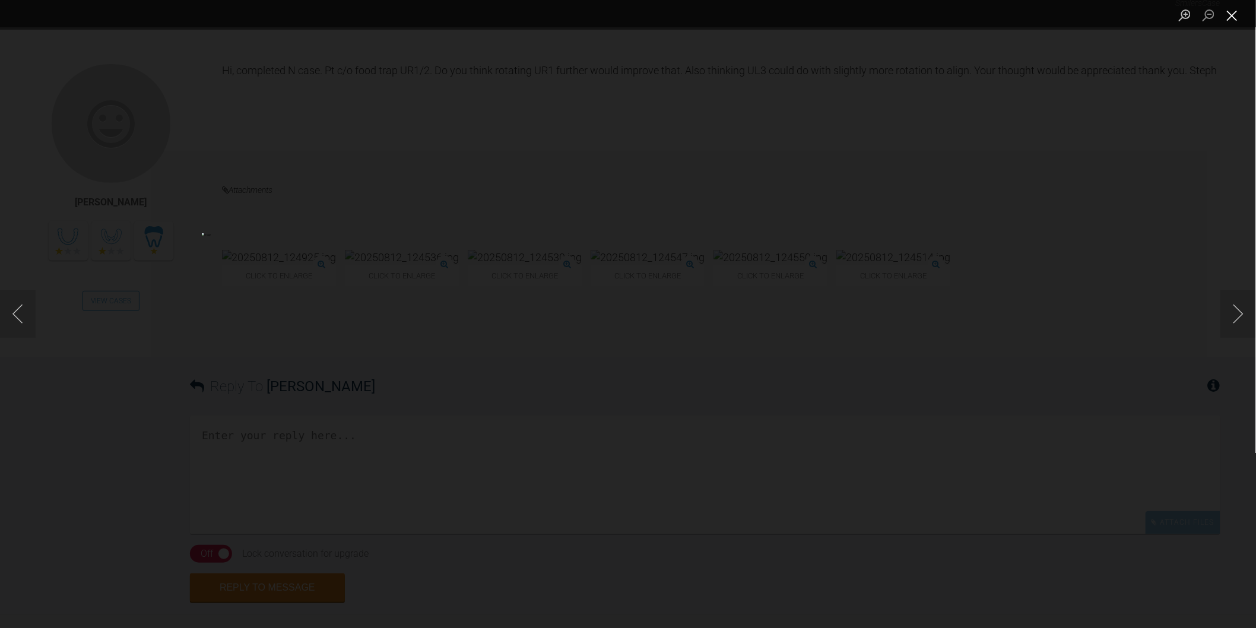
click at [1226, 21] on button "Close lightbox" at bounding box center [1233, 15] width 24 height 21
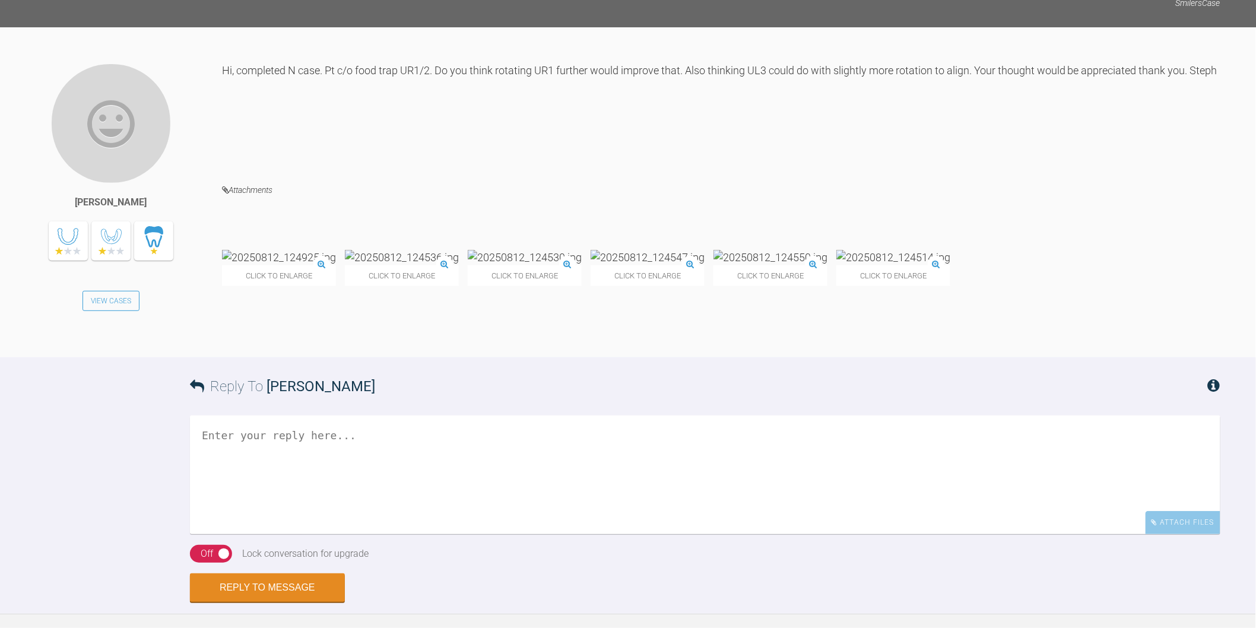
click at [429, 534] on textarea at bounding box center [705, 475] width 1031 height 119
click at [507, 534] on textarea "Hi Stephanie, it's one of those ones that it might nelp but it might" at bounding box center [705, 475] width 1031 height 119
click at [750, 534] on textarea "Hi Stephanie, it's one of those ones that it might help but it might" at bounding box center [705, 475] width 1031 height 119
click at [916, 265] on img at bounding box center [893, 257] width 114 height 15
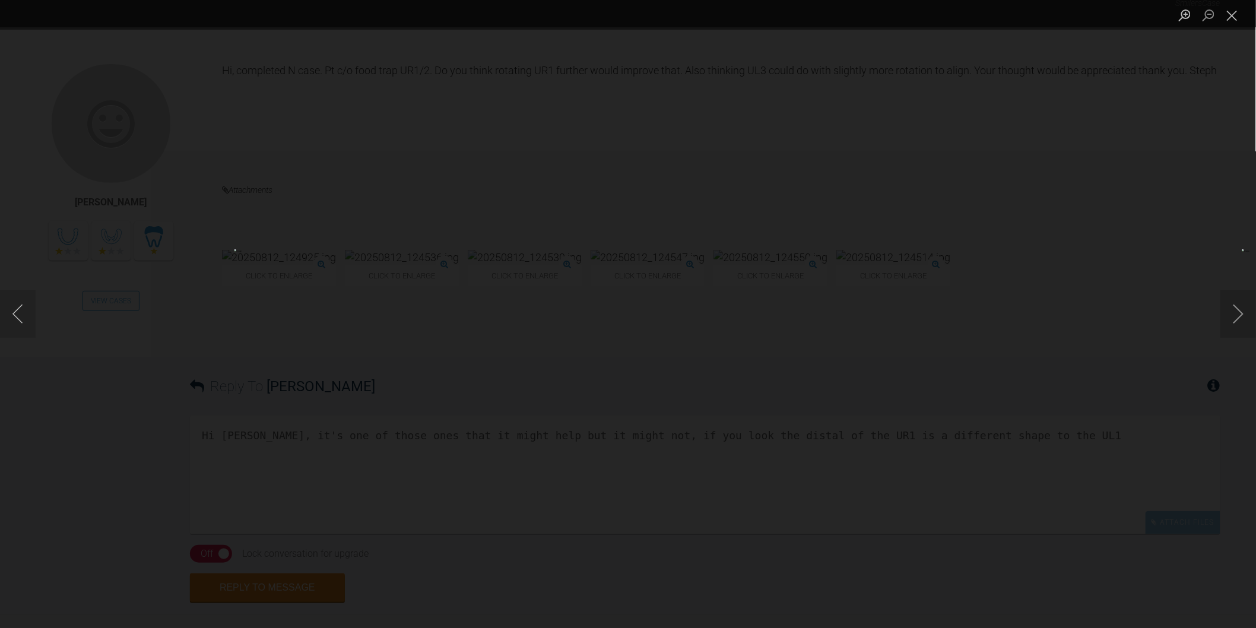
click at [493, 349] on img "Lightbox" at bounding box center [363, 313] width 258 height 129
click at [1235, 15] on button "Close lightbox" at bounding box center [1233, 15] width 24 height 21
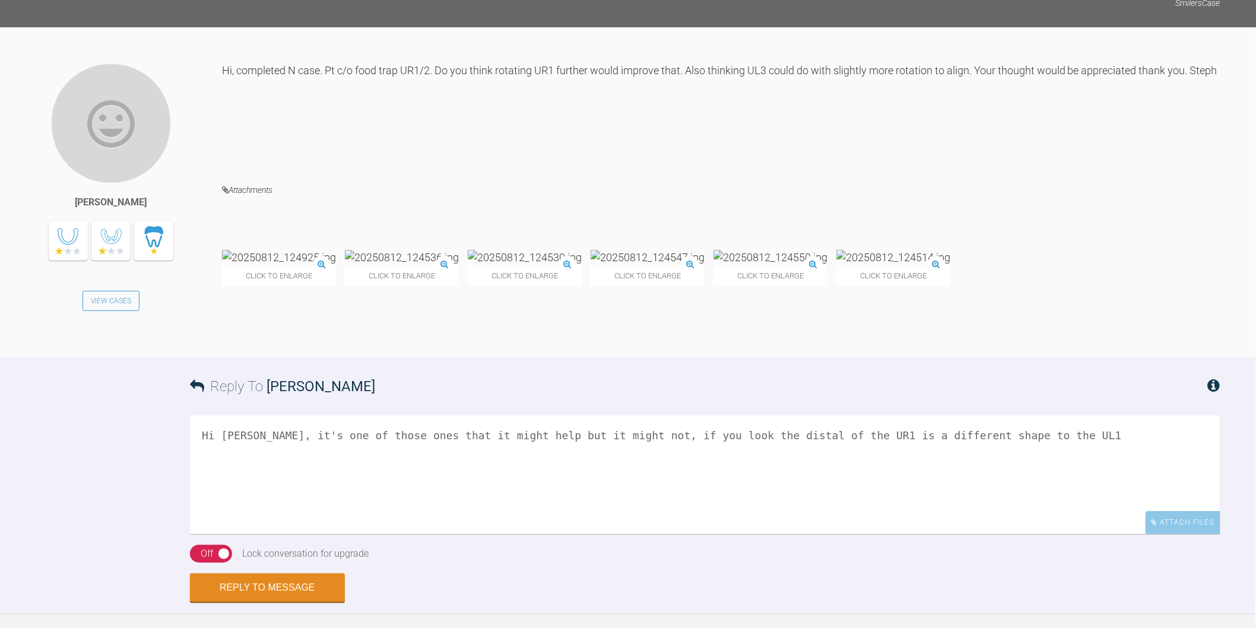
click at [300, 265] on img at bounding box center [279, 257] width 114 height 15
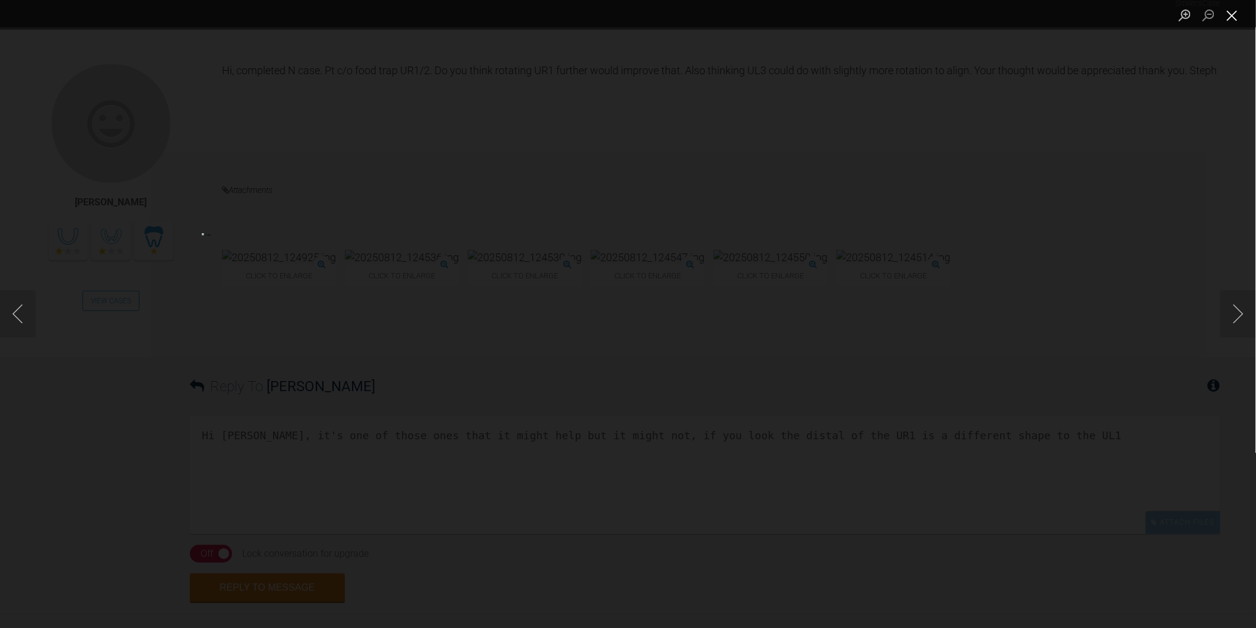
click at [1237, 16] on button "Close lightbox" at bounding box center [1233, 15] width 24 height 21
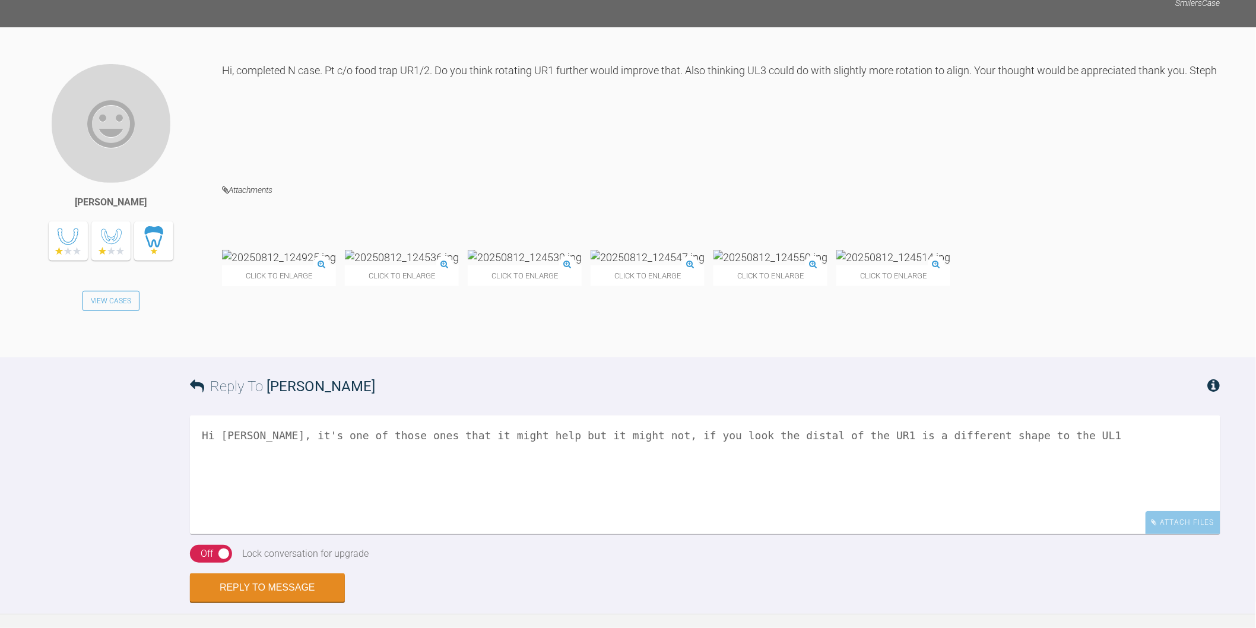
click at [436, 265] on img at bounding box center [402, 257] width 114 height 15
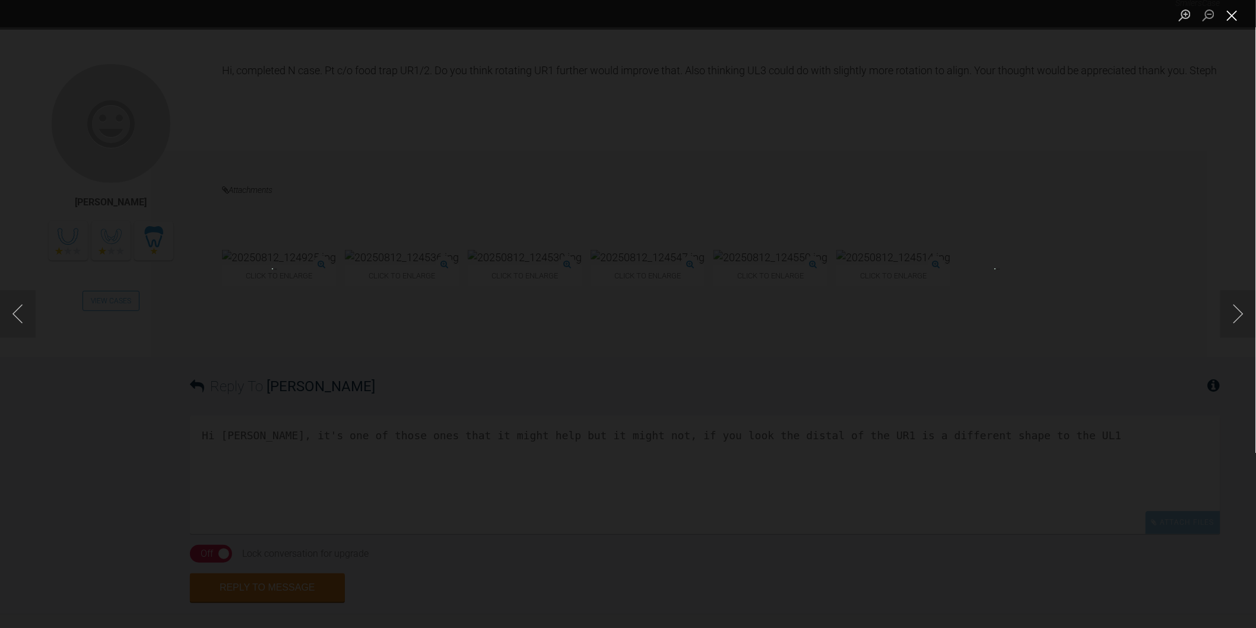
click at [1232, 18] on button "Close lightbox" at bounding box center [1233, 15] width 24 height 21
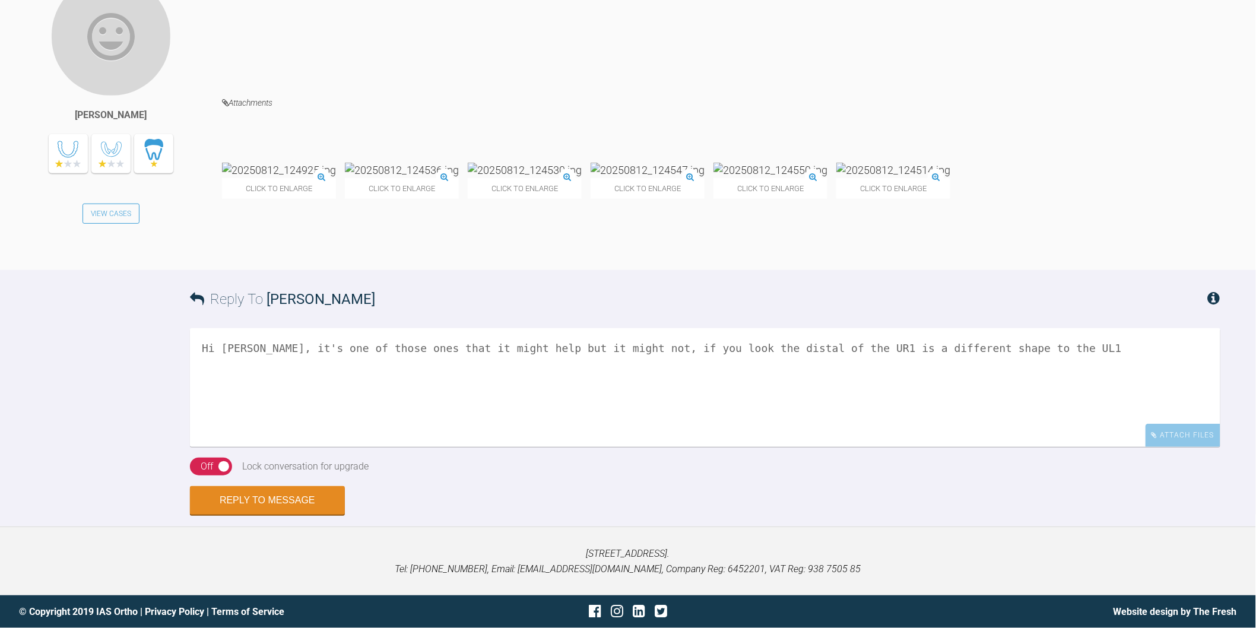
scroll to position [4078, 0]
click at [1047, 352] on textarea "Hi Stephanie, it's one of those ones that it might help but it might not, if yo…" at bounding box center [705, 387] width 1031 height 119
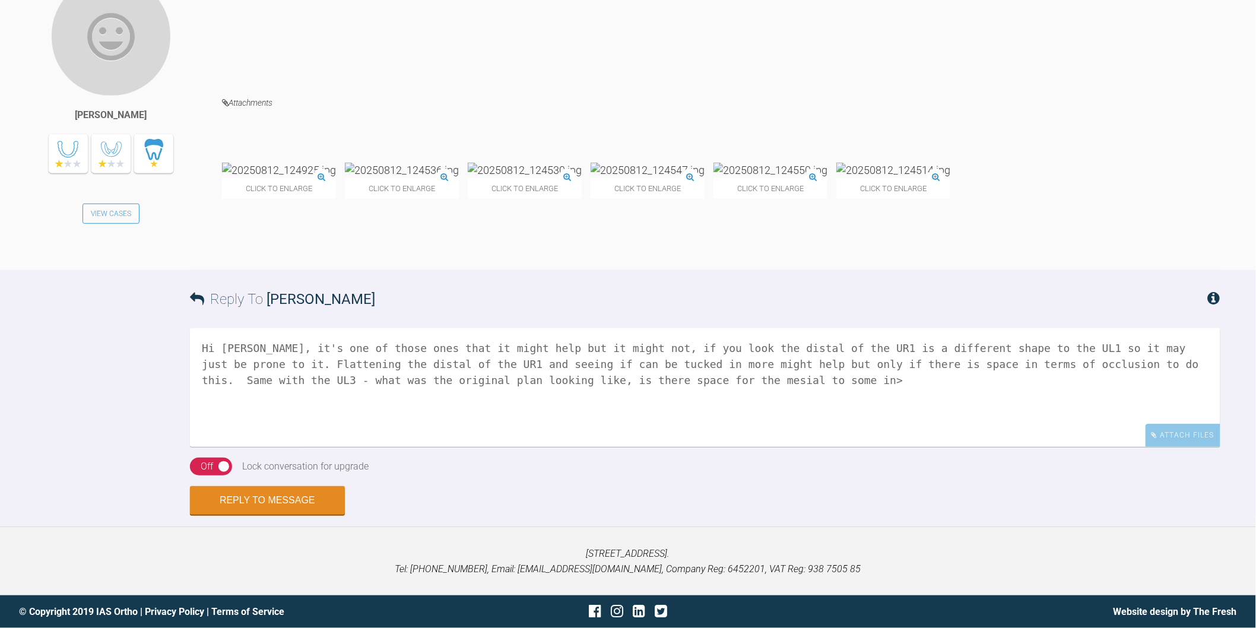
click at [278, 178] on img at bounding box center [279, 170] width 114 height 15
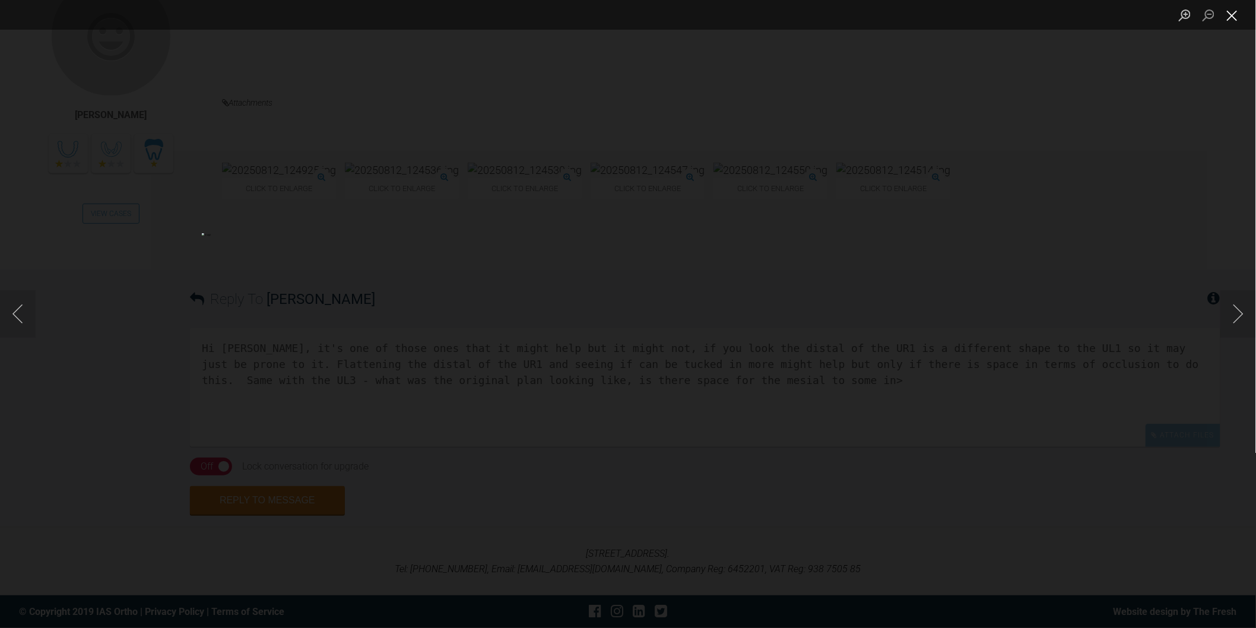
click at [1231, 15] on button "Close lightbox" at bounding box center [1233, 15] width 24 height 21
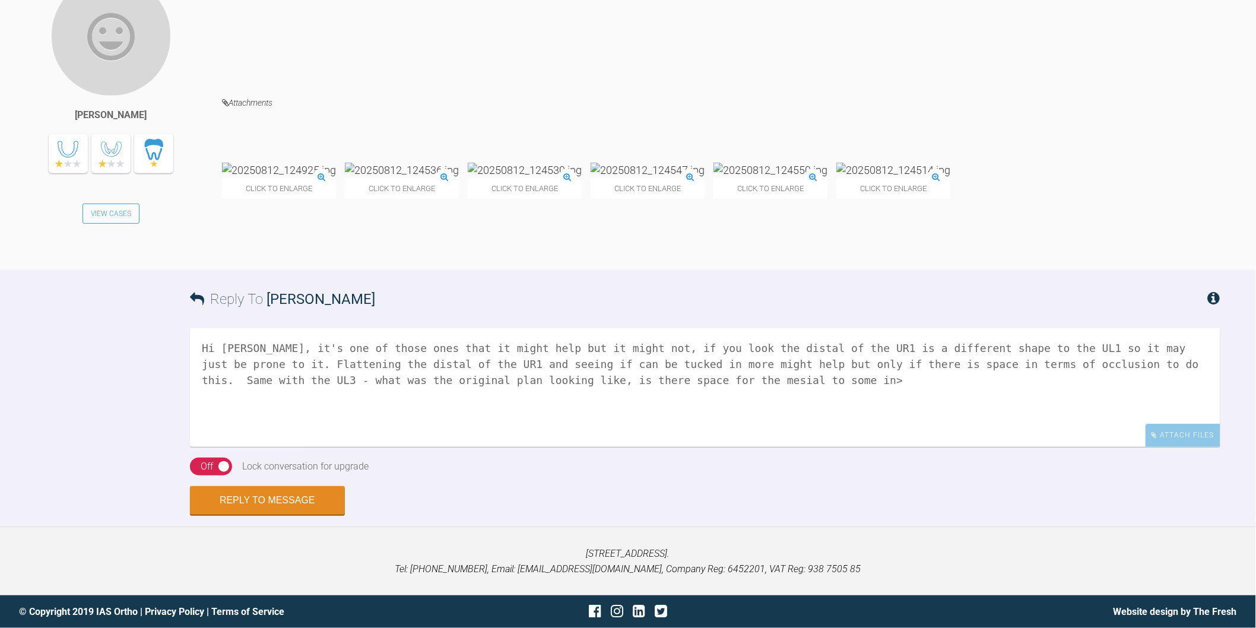
click at [638, 388] on textarea "Hi Stephanie, it's one of those ones that it might help but it might not, if yo…" at bounding box center [705, 387] width 1031 height 119
click at [380, 383] on textarea "Hi Stephanie, it's one of those ones that it might help but it might not, if yo…" at bounding box center [705, 387] width 1031 height 119
click at [869, 382] on textarea "Hi Stephanie, it's one of those ones that it might help but it might not, if yo…" at bounding box center [705, 387] width 1031 height 119
click at [423, 447] on textarea "Hi Stephanie, it's one of those ones that it might help but it might not, if yo…" at bounding box center [705, 387] width 1031 height 119
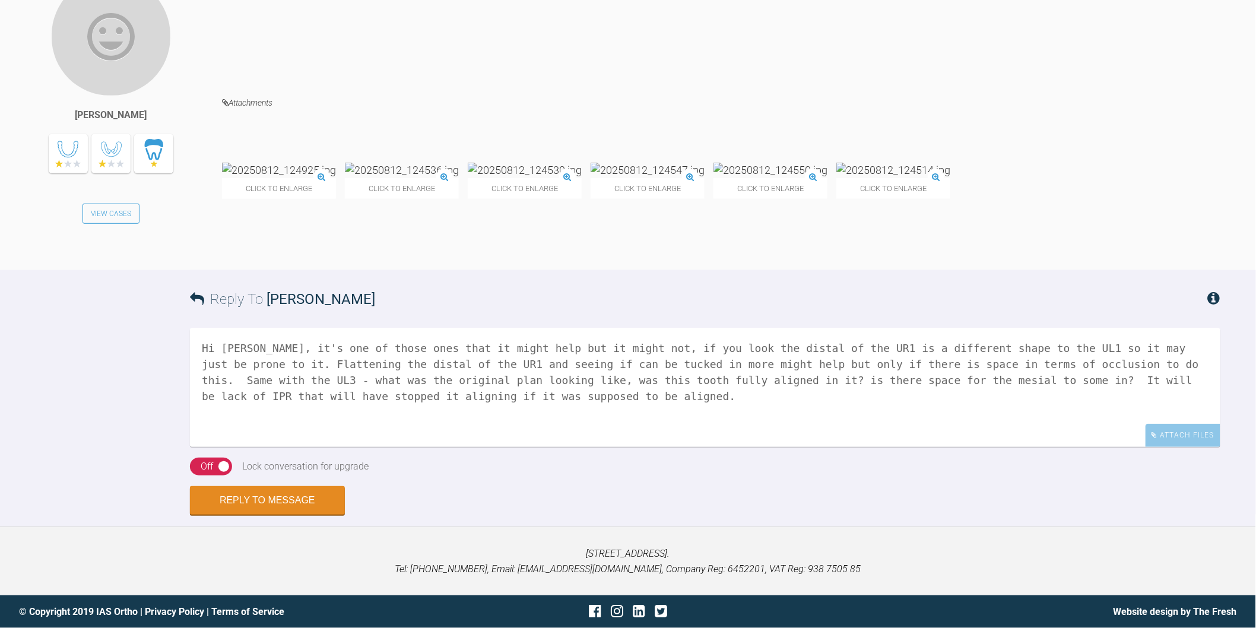
click at [642, 178] on img at bounding box center [648, 170] width 114 height 15
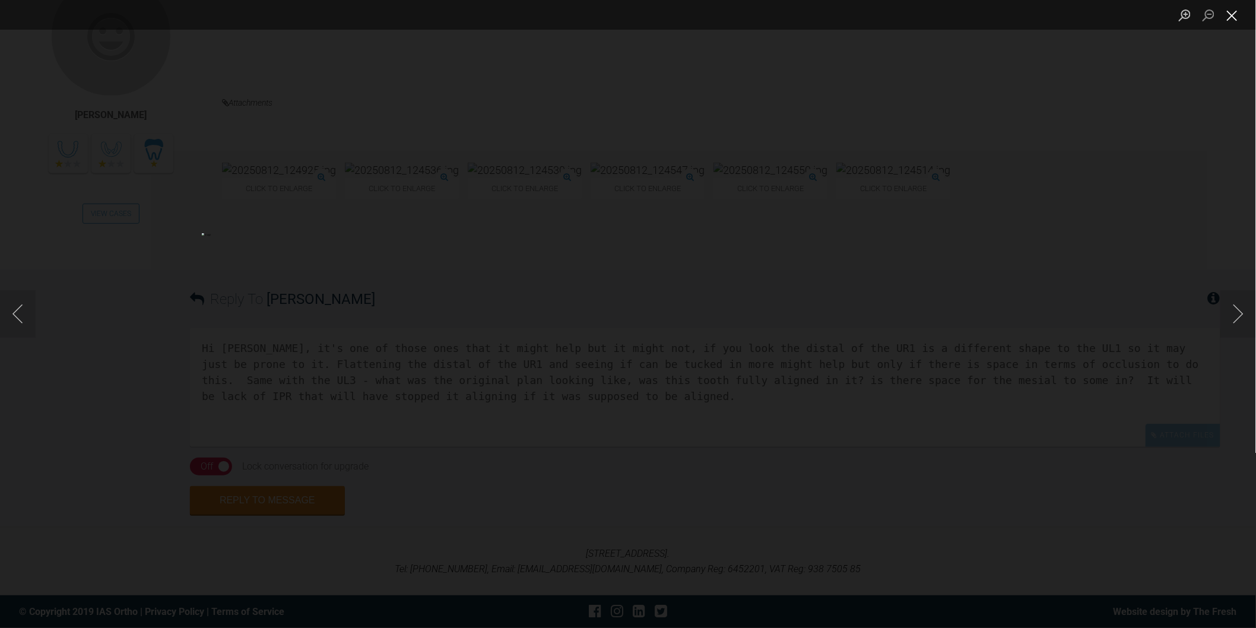
click at [1230, 15] on button "Close lightbox" at bounding box center [1233, 15] width 24 height 21
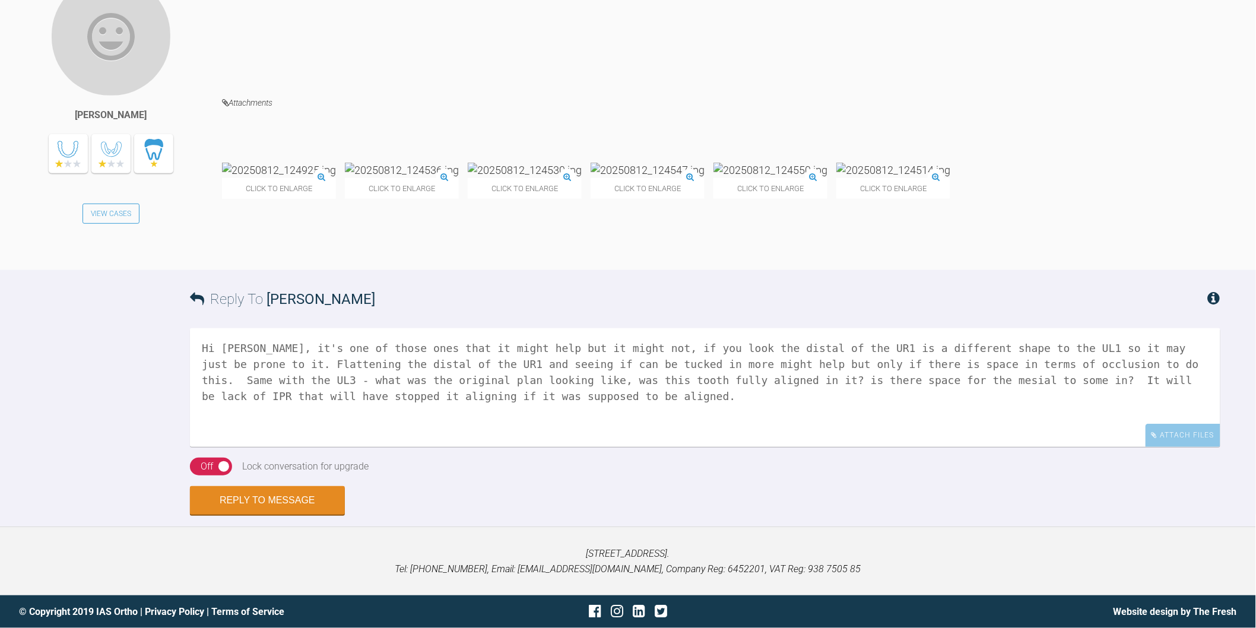
click at [499, 447] on textarea "Hi Stephanie, it's one of those ones that it might help but it might not, if yo…" at bounding box center [705, 387] width 1031 height 119
click at [571, 175] on img at bounding box center [525, 170] width 114 height 15
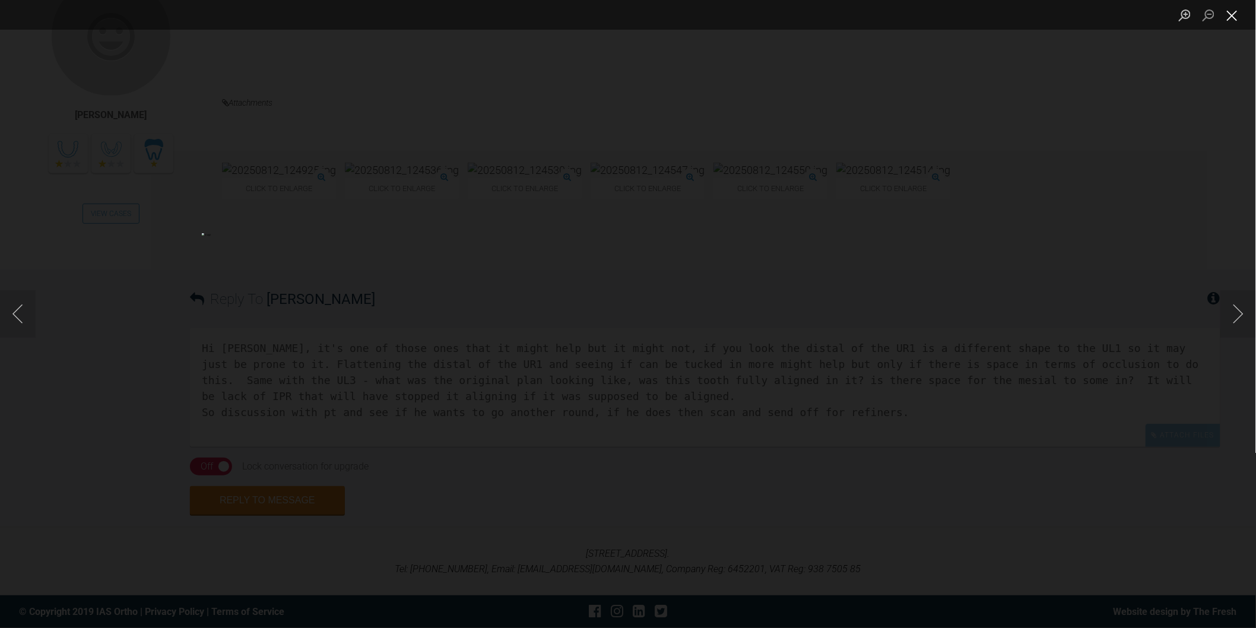
click at [1223, 23] on button "Close lightbox" at bounding box center [1233, 15] width 24 height 21
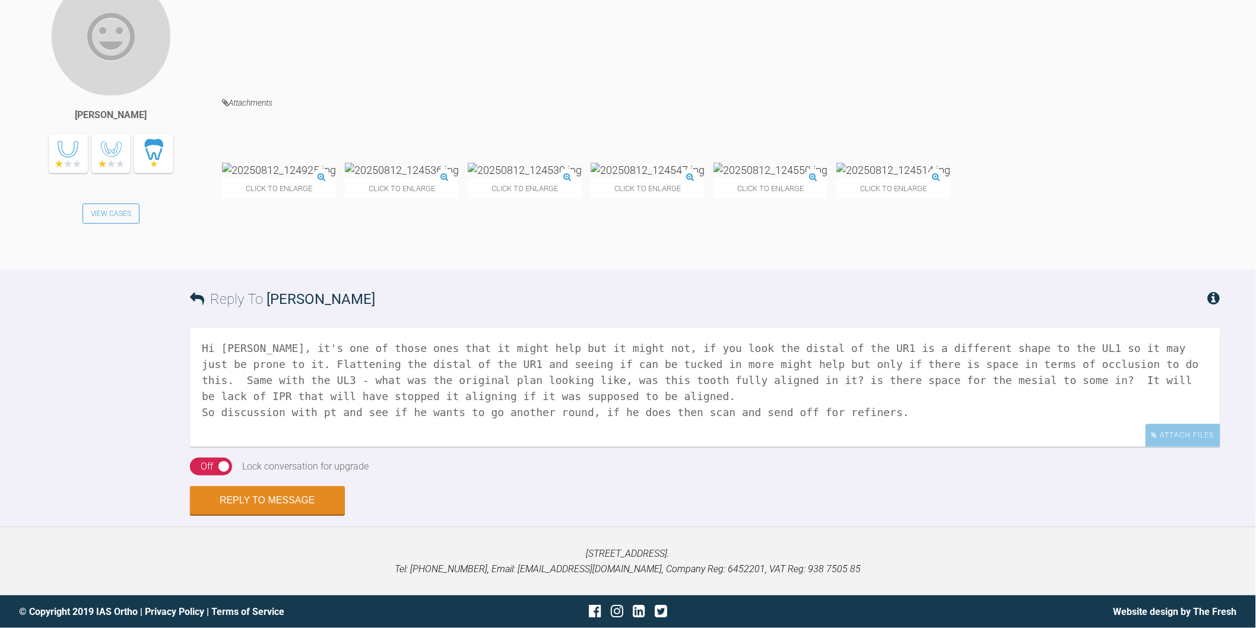
click at [823, 174] on img at bounding box center [771, 170] width 114 height 15
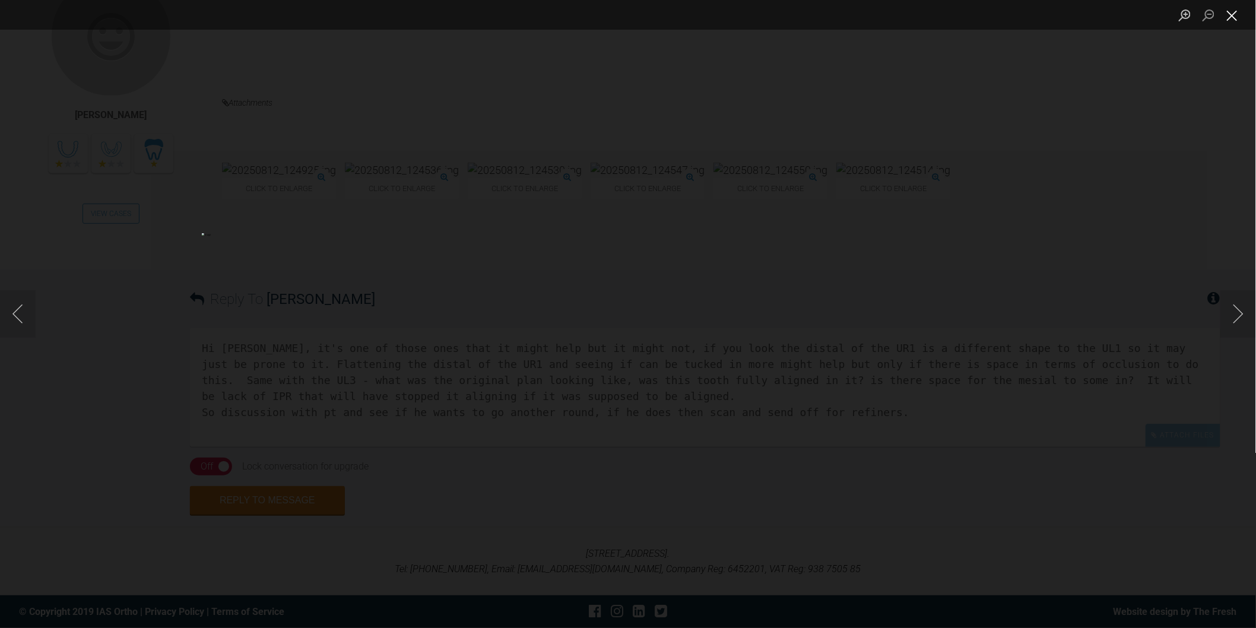
click at [1234, 17] on button "Close lightbox" at bounding box center [1233, 15] width 24 height 21
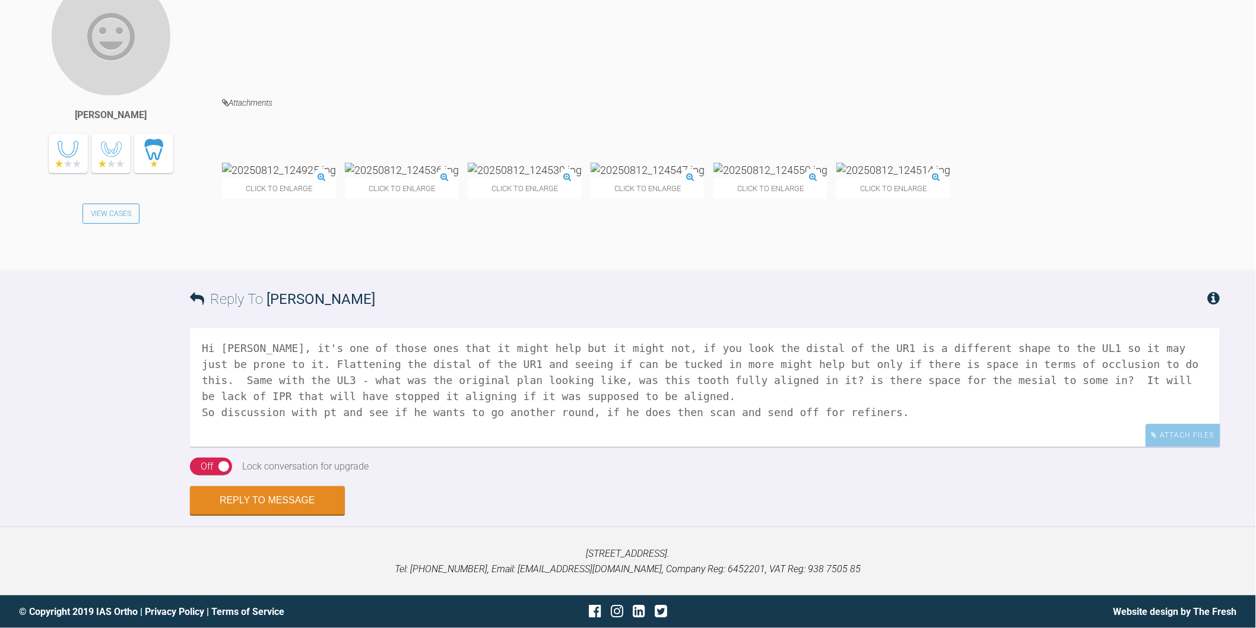
click at [1026, 351] on textarea "Hi Stephanie, it's one of those ones that it might help but it might not, if yo…" at bounding box center [705, 387] width 1031 height 119
click at [870, 412] on textarea "Hi Stephanie, it's one of those ones that it might help but it might not, if yo…" at bounding box center [705, 387] width 1031 height 119
click at [242, 379] on textarea "Hi Stephanie, it's one of those ones that it might help but it might not, if yo…" at bounding box center [705, 387] width 1031 height 119
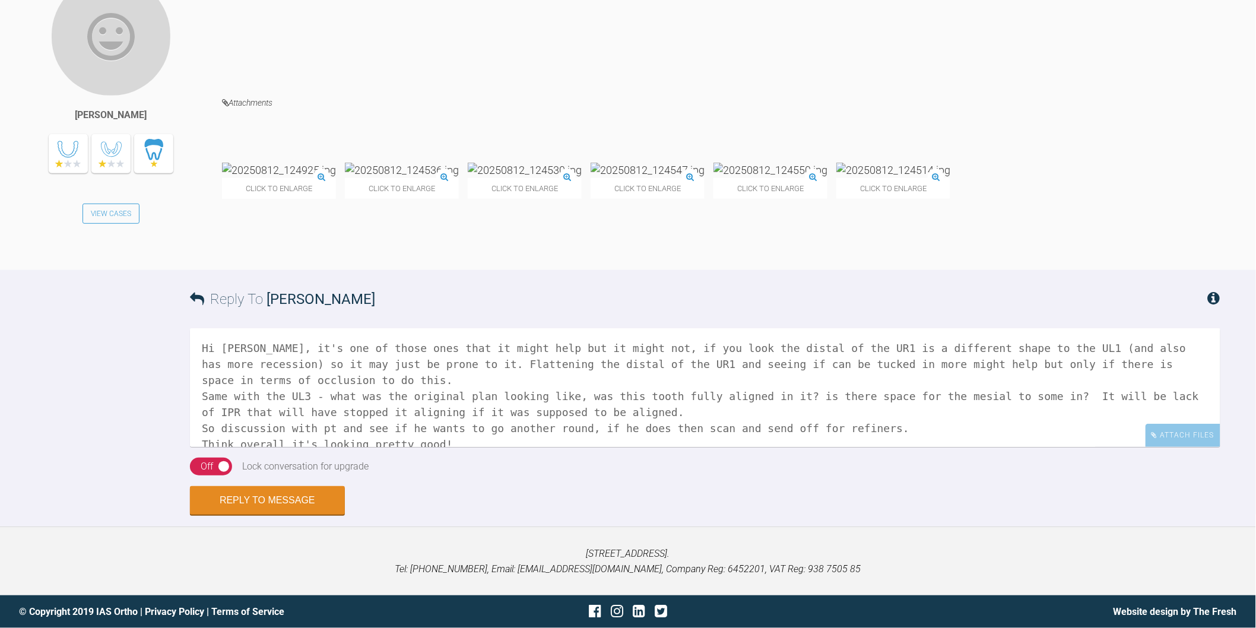
click at [240, 379] on textarea "Hi Stephanie, it's one of those ones that it might help but it might not, if yo…" at bounding box center [705, 387] width 1031 height 119
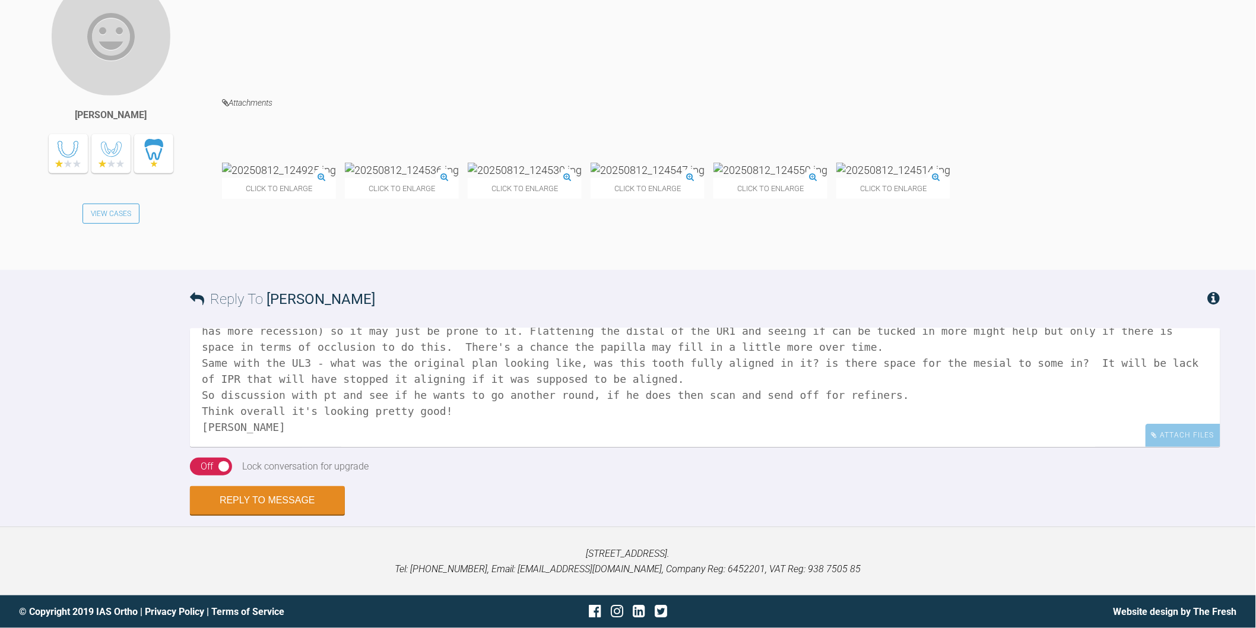
type textarea "Hi Stephanie, it's one of those ones that it might help but it might not, if yo…"
click at [211, 470] on div "Off" at bounding box center [207, 466] width 12 height 15
click at [266, 506] on button "Reply to Message" at bounding box center [267, 501] width 155 height 28
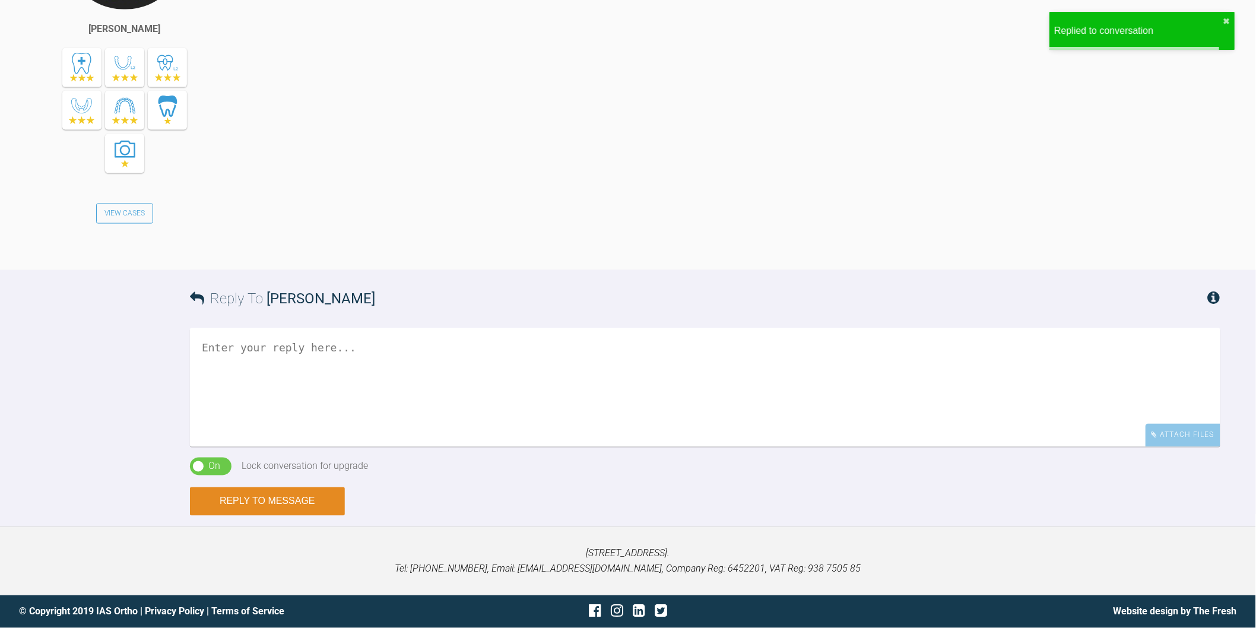
scroll to position [4571, 0]
